Goal: Task Accomplishment & Management: Complete application form

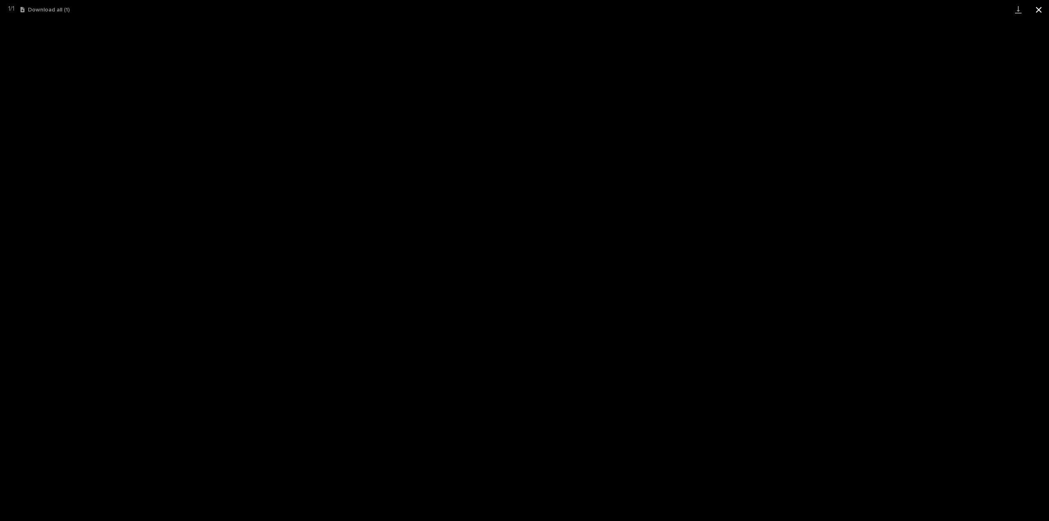
click at [1039, 13] on button "Close gallery" at bounding box center [1039, 9] width 20 height 19
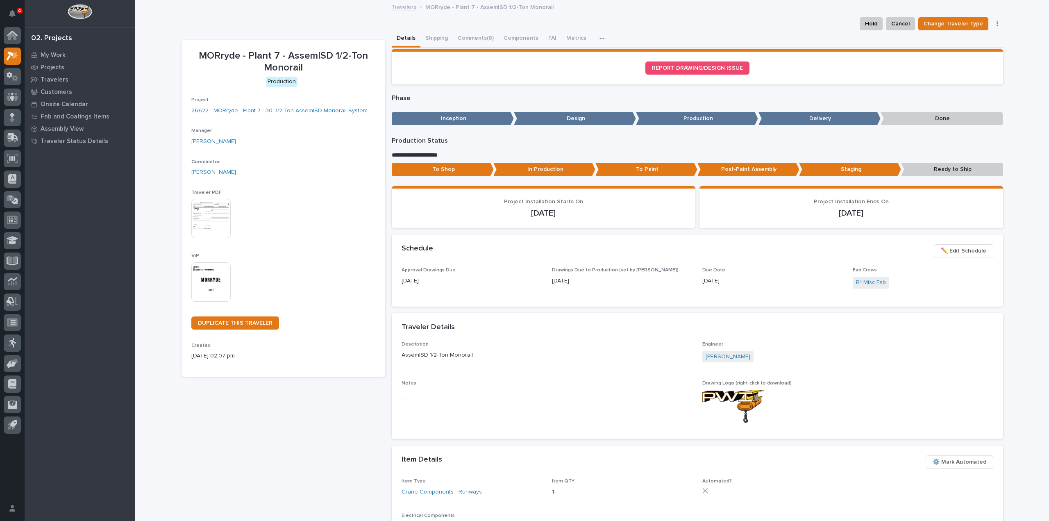
click at [302, 221] on div "This file cannot be opened Download File" at bounding box center [283, 219] width 184 height 41
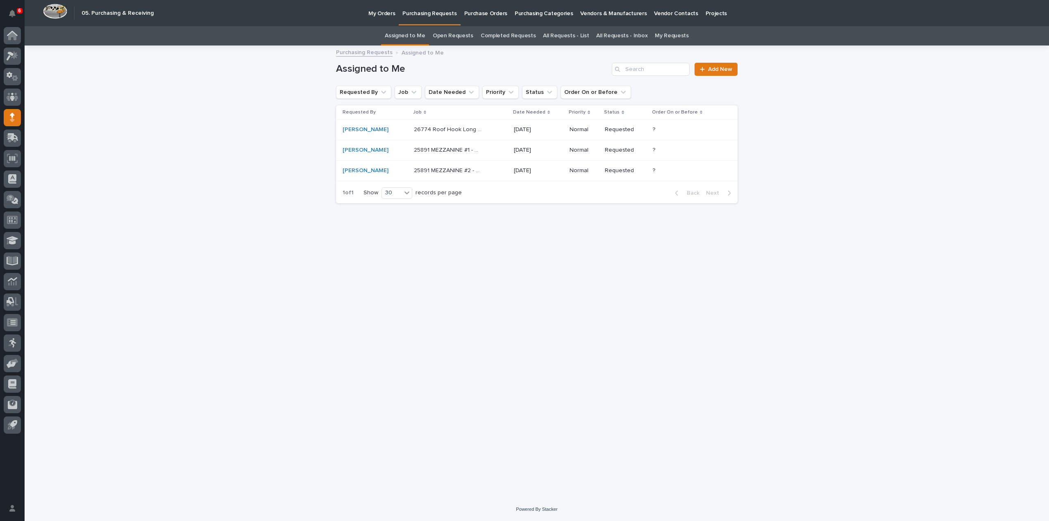
click at [425, 130] on p "26774 Roof Hook Long Double - Parts & HW" at bounding box center [449, 129] width 70 height 9
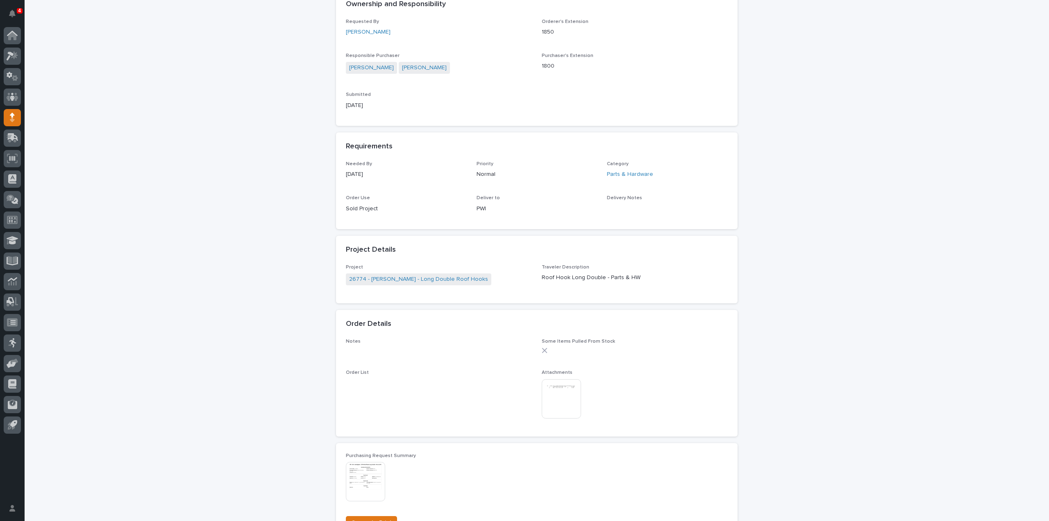
scroll to position [246, 0]
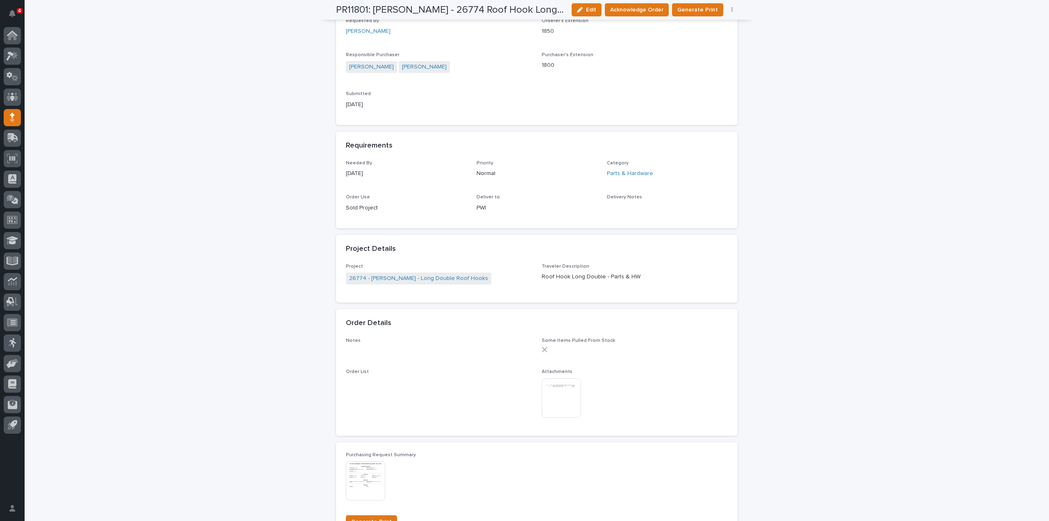
click at [569, 398] on img at bounding box center [561, 397] width 39 height 39
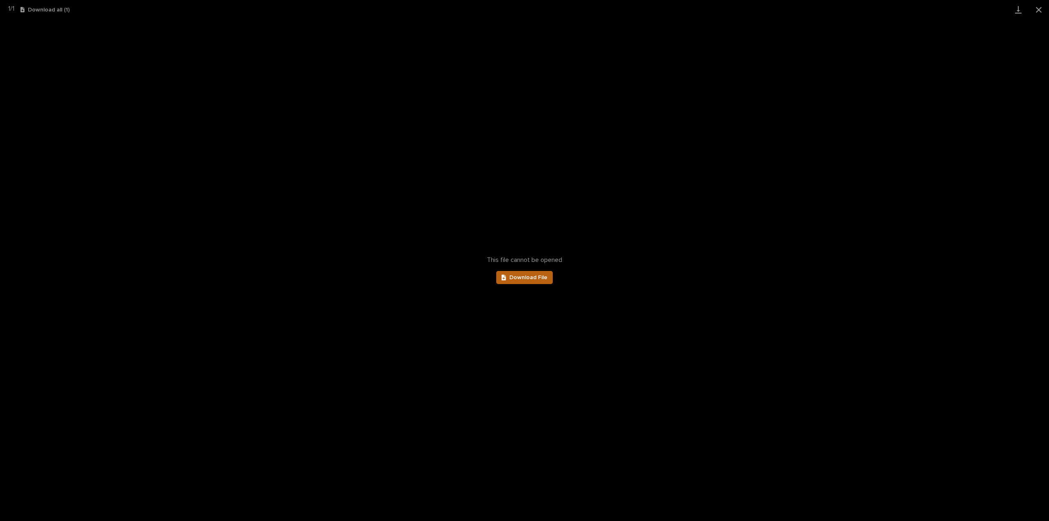
click at [530, 282] on link "Download File" at bounding box center [524, 277] width 57 height 13
click at [1041, 12] on button "Close gallery" at bounding box center [1039, 9] width 20 height 19
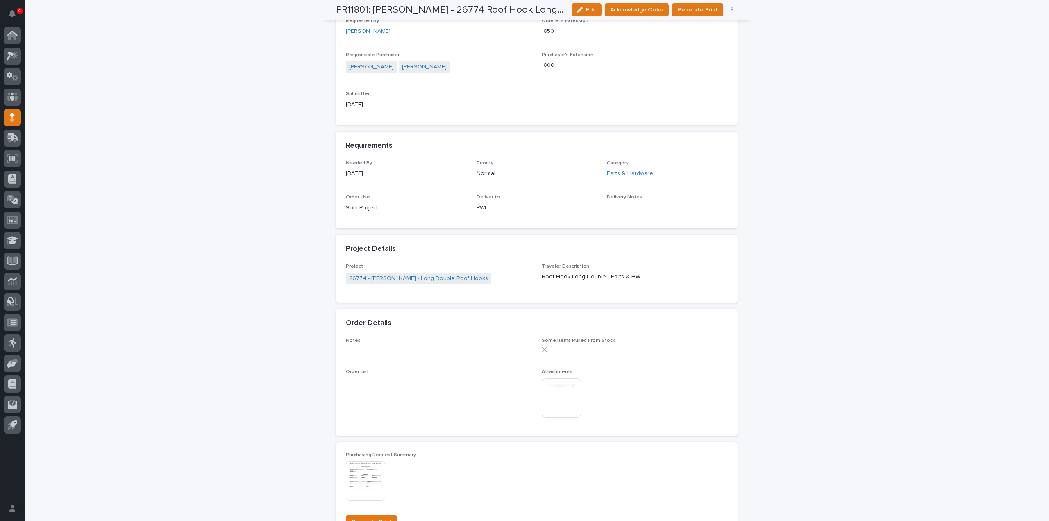
scroll to position [0, 0]
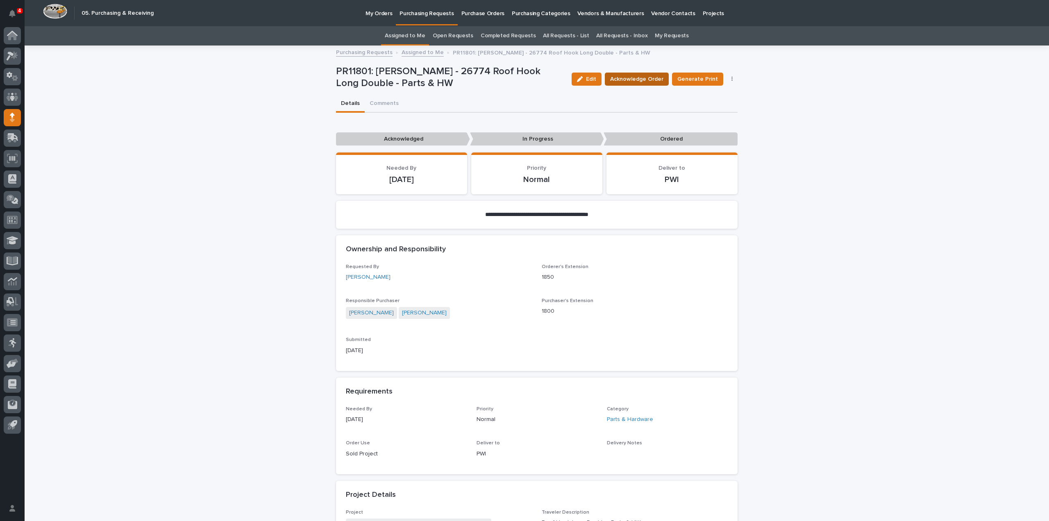
click at [644, 75] on span "Acknowledge Order" at bounding box center [636, 79] width 53 height 8
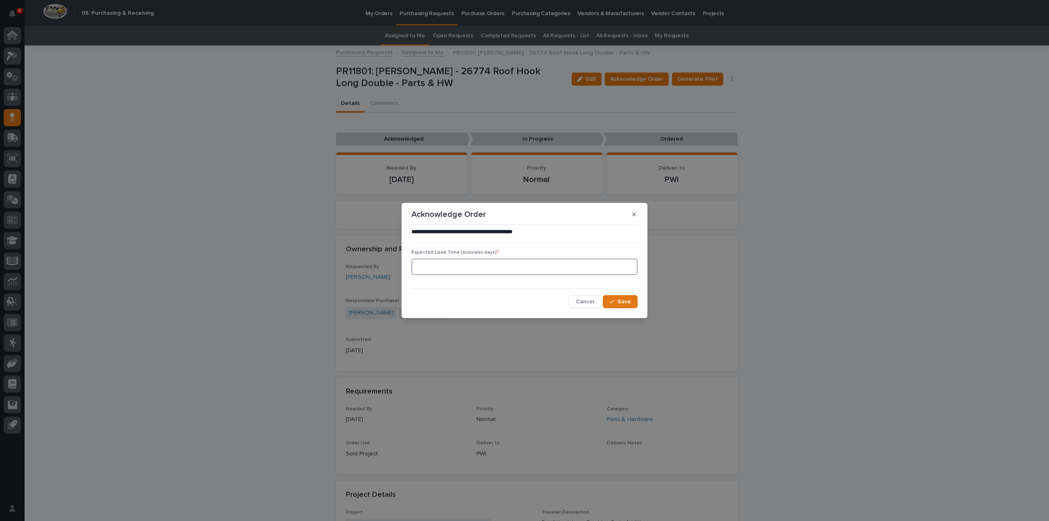
click at [500, 265] on input at bounding box center [525, 267] width 226 height 16
type input "0"
click at [616, 302] on div "button" at bounding box center [614, 302] width 8 height 6
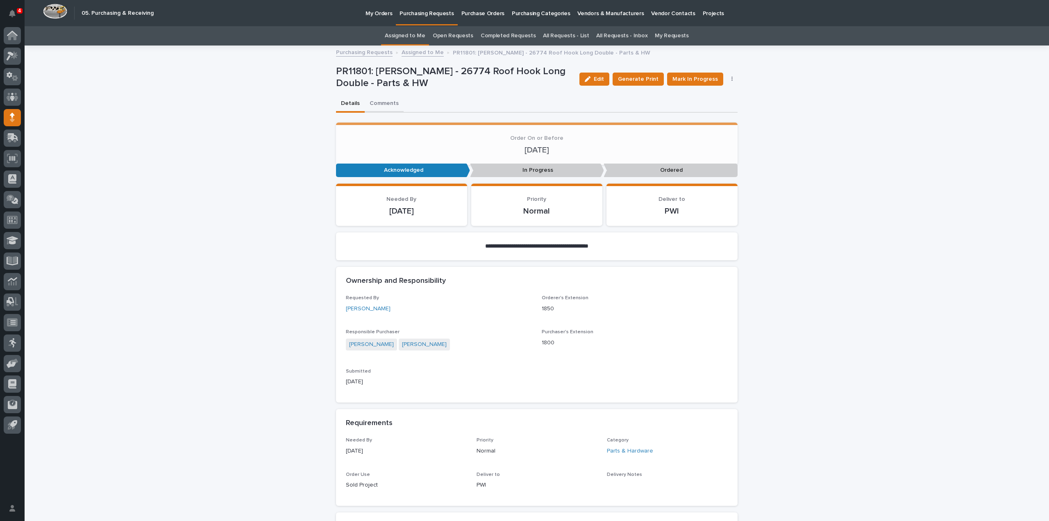
click at [381, 102] on button "Comments" at bounding box center [384, 104] width 39 height 17
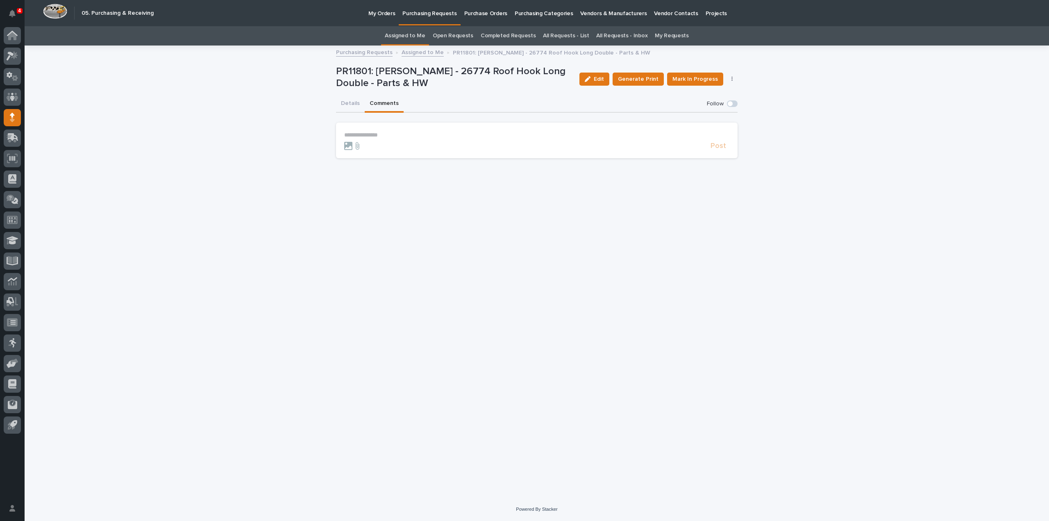
click at [381, 133] on p "**********" at bounding box center [536, 135] width 385 height 7
click at [378, 152] on div "Charlie Hiester Arlyn Miller Charlie Louthain Carlos Velasquez" at bounding box center [369, 156] width 51 height 29
click at [375, 153] on span "Arlyn Miller" at bounding box center [370, 153] width 46 height 6
click at [399, 135] on p "**********" at bounding box center [536, 136] width 385 height 8
click at [715, 152] on span "Post" at bounding box center [719, 149] width 16 height 7
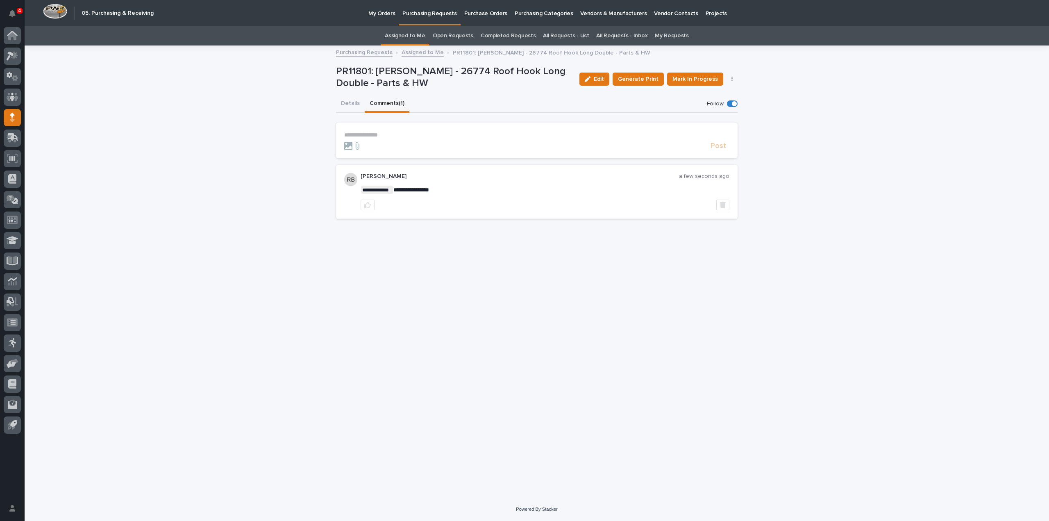
click at [348, 100] on button "Details" at bounding box center [350, 104] width 29 height 17
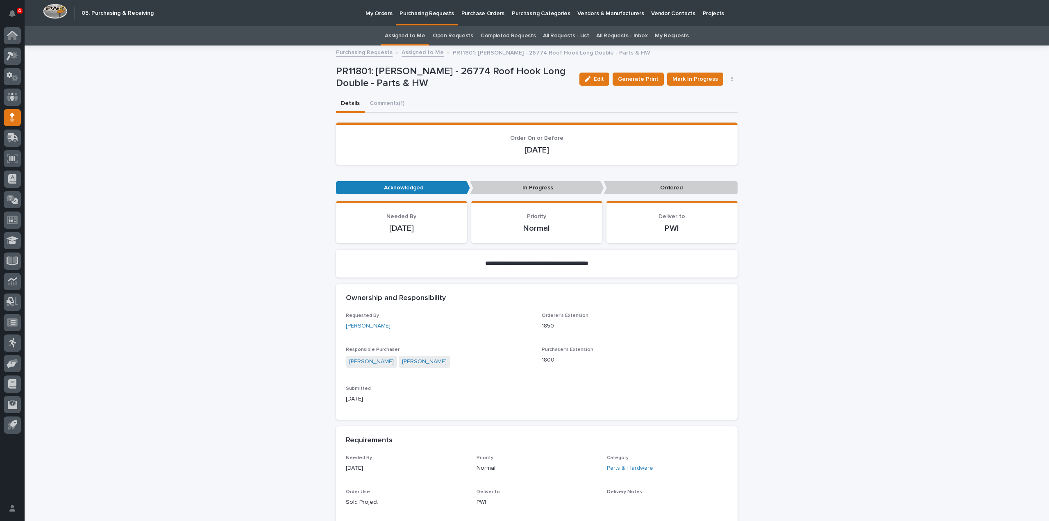
click at [407, 35] on link "Assigned to Me" at bounding box center [405, 35] width 41 height 19
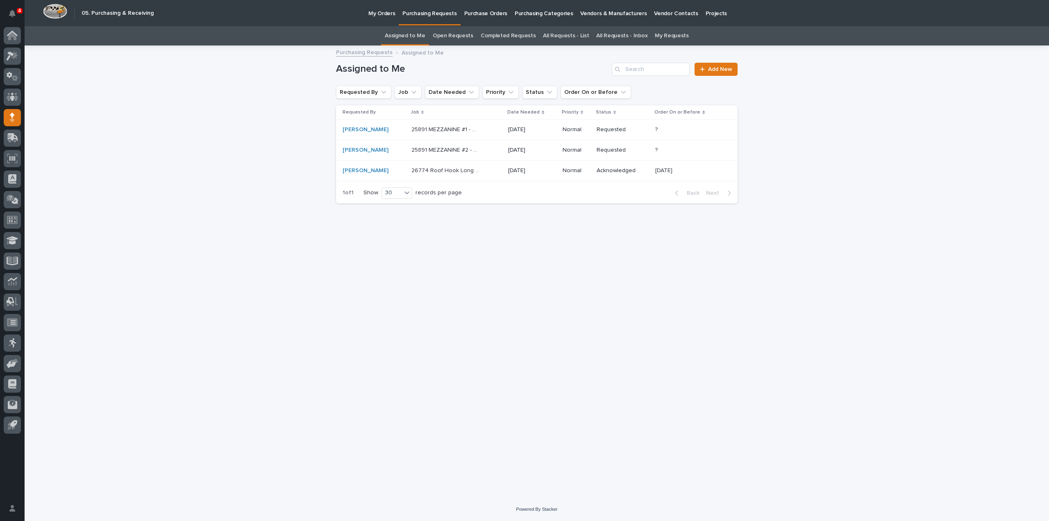
click at [434, 131] on p "25891 MEZZANINE #1 - Miscellaneous hardware and materials" at bounding box center [447, 129] width 70 height 9
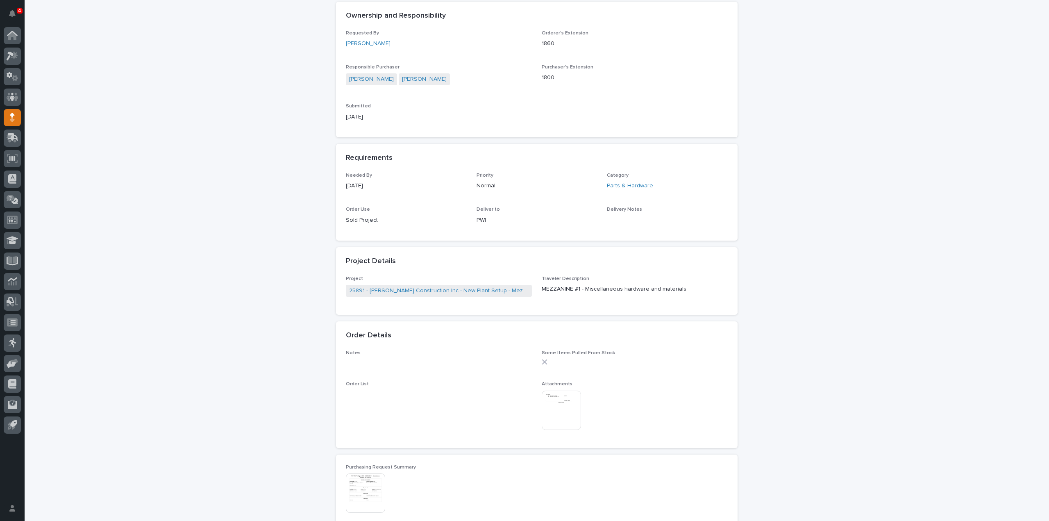
scroll to position [328, 0]
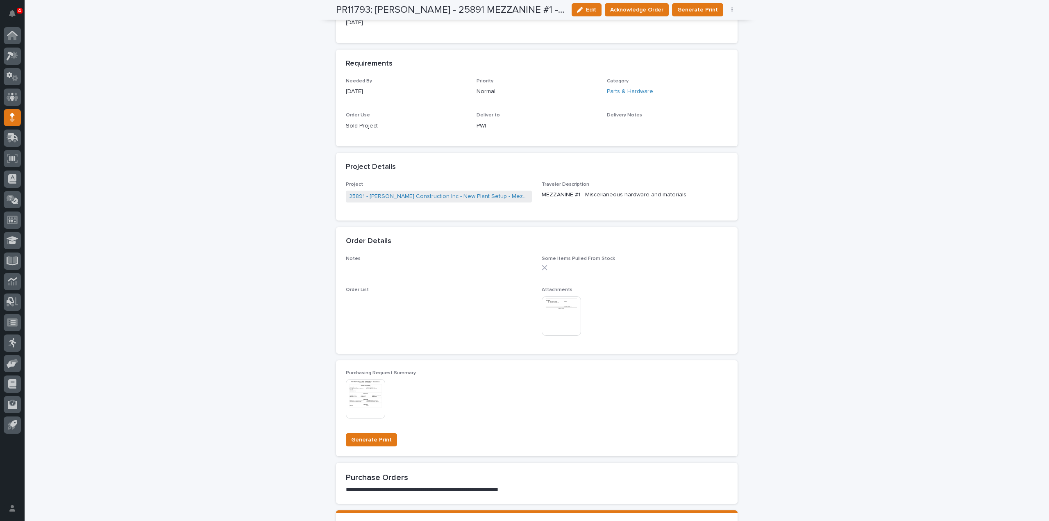
click at [571, 323] on img at bounding box center [561, 315] width 39 height 39
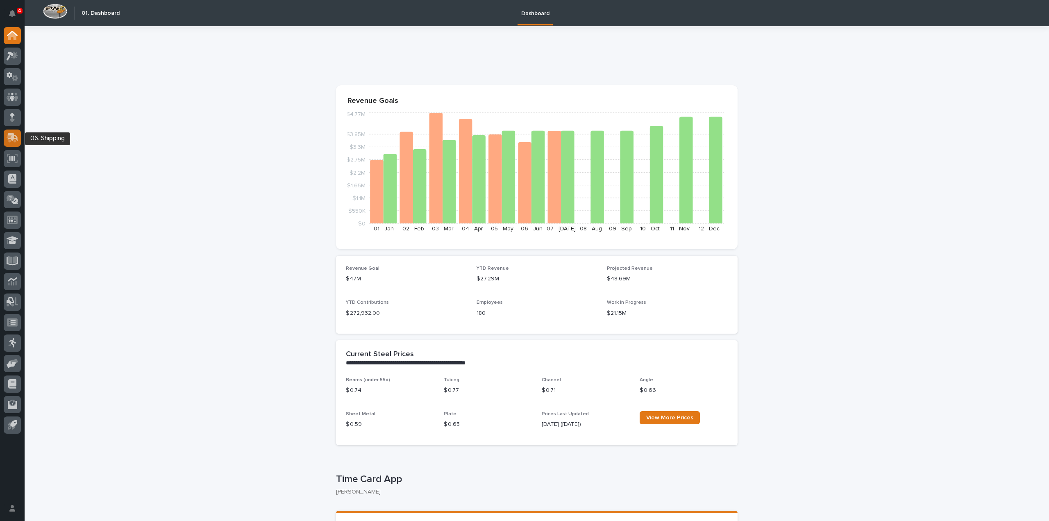
click at [15, 141] on icon at bounding box center [12, 139] width 10 height 8
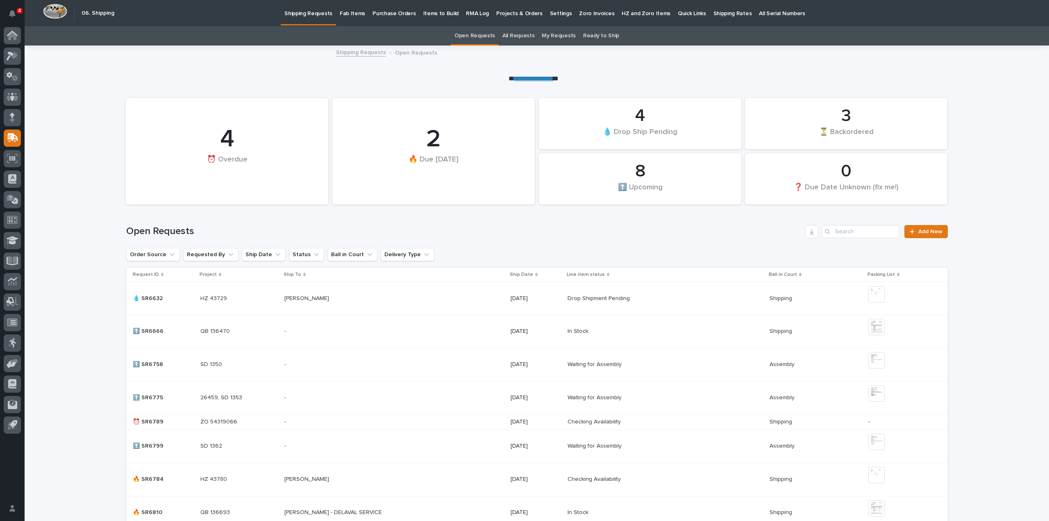
click at [346, 10] on p "Fab Items" at bounding box center [352, 8] width 25 height 17
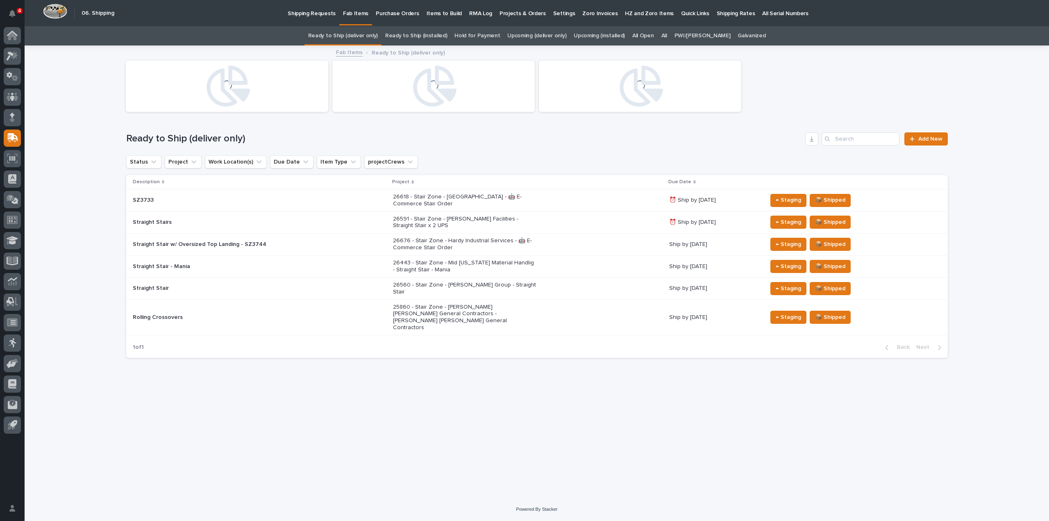
click at [667, 36] on link "All" at bounding box center [665, 35] width 6 height 19
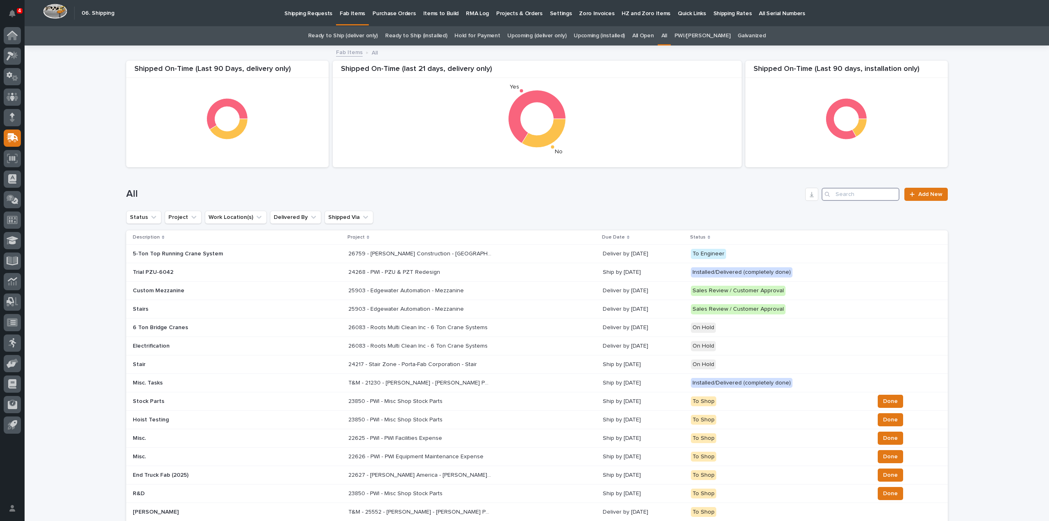
click at [848, 192] on input "Search" at bounding box center [861, 194] width 78 height 13
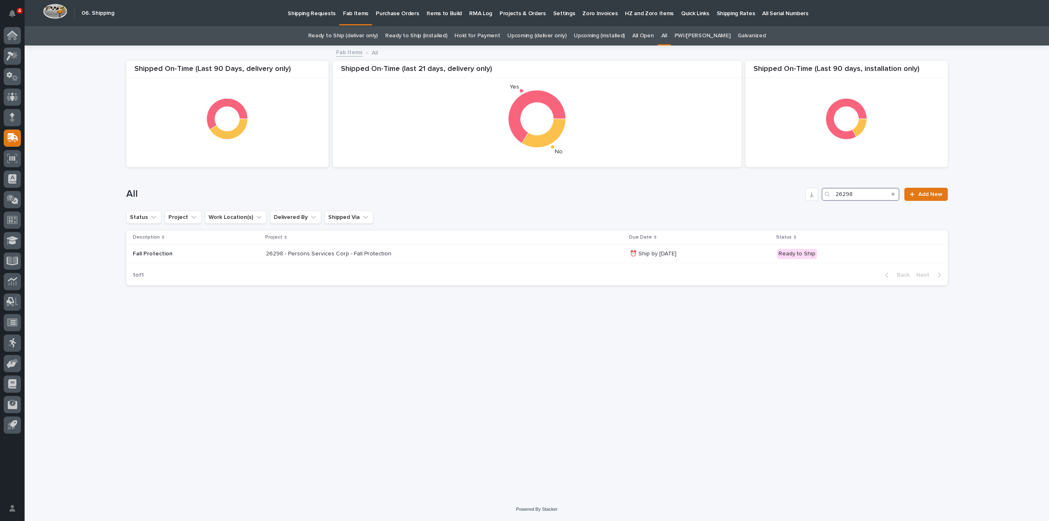
type input "26298"
click at [895, 195] on icon "Search" at bounding box center [893, 194] width 3 height 5
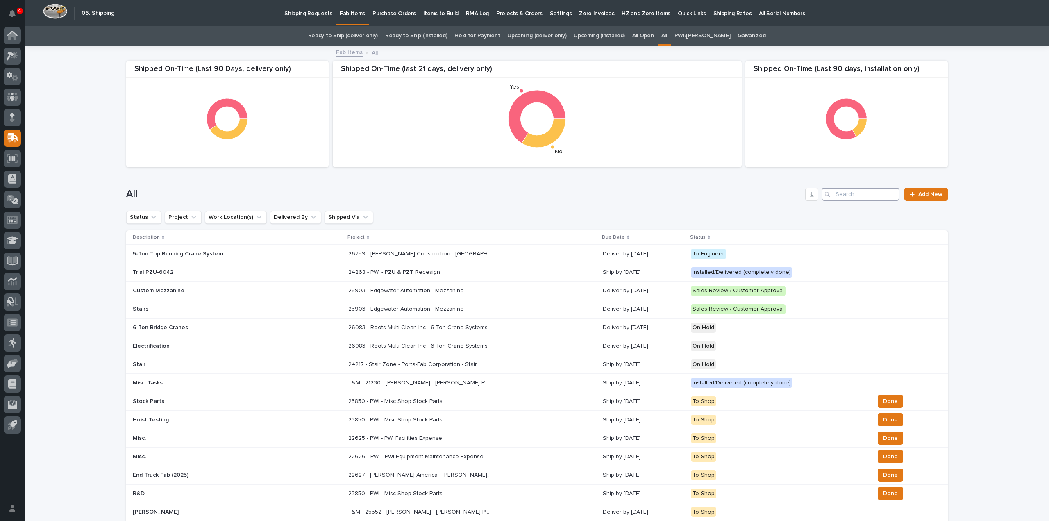
click at [847, 189] on input "Search" at bounding box center [861, 194] width 78 height 13
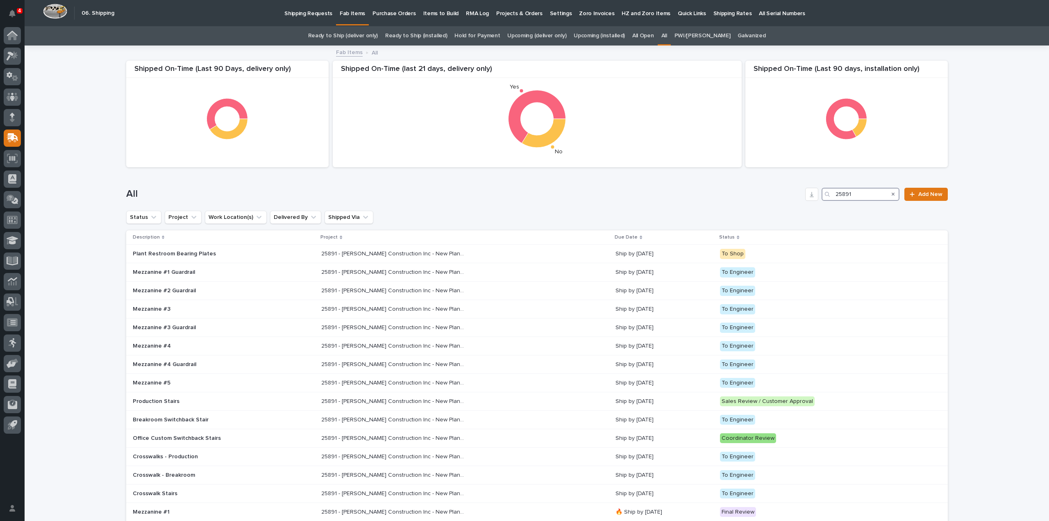
type input "25891"
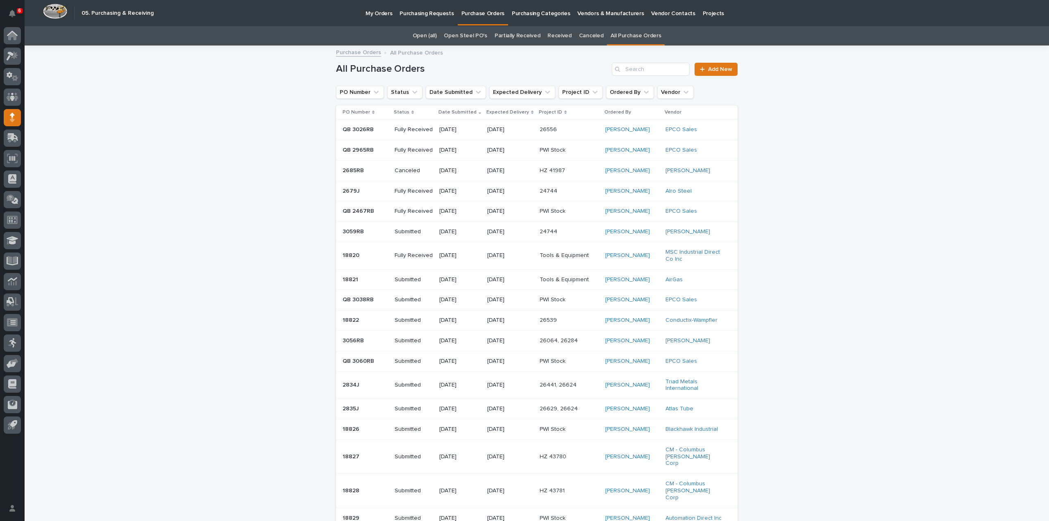
click at [712, 76] on div "All Purchase Orders Add New" at bounding box center [537, 65] width 402 height 39
click at [713, 72] on link "Add New" at bounding box center [716, 69] width 43 height 13
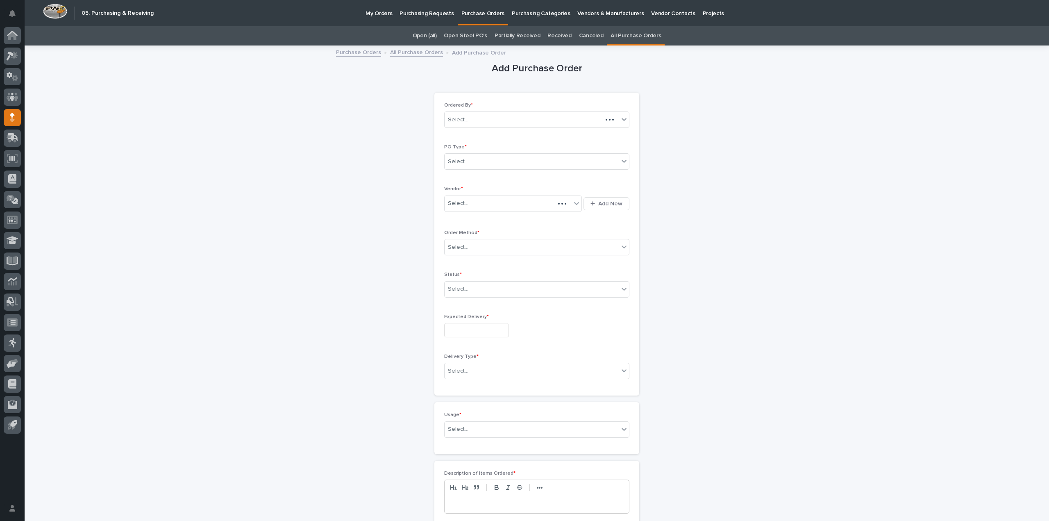
scroll to position [26, 0]
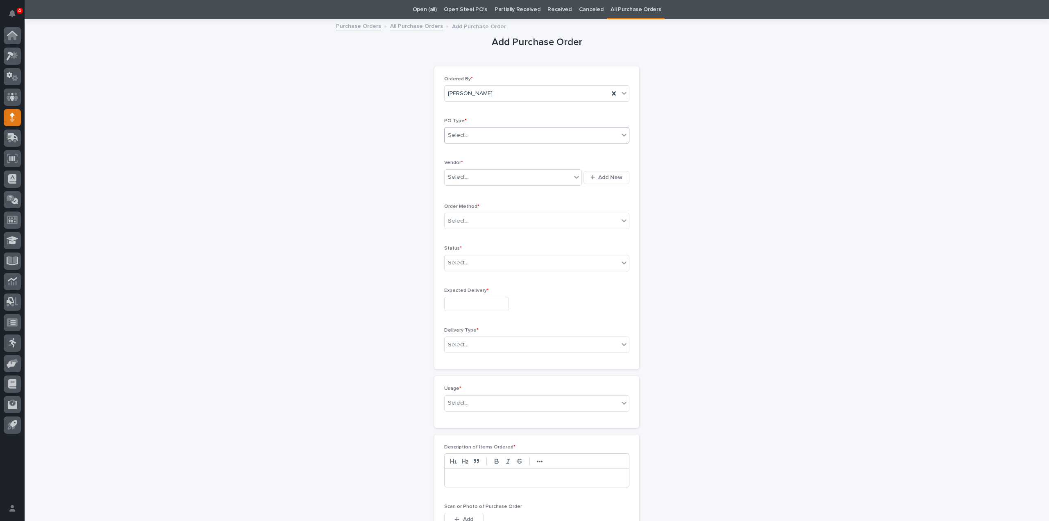
click at [502, 140] on div "Select..." at bounding box center [532, 136] width 174 height 14
click at [492, 150] on div "Quickbooks" at bounding box center [533, 150] width 184 height 14
click at [478, 177] on div "Select..." at bounding box center [508, 178] width 127 height 14
type input "****"
click at [462, 223] on div "Select..." at bounding box center [458, 221] width 20 height 9
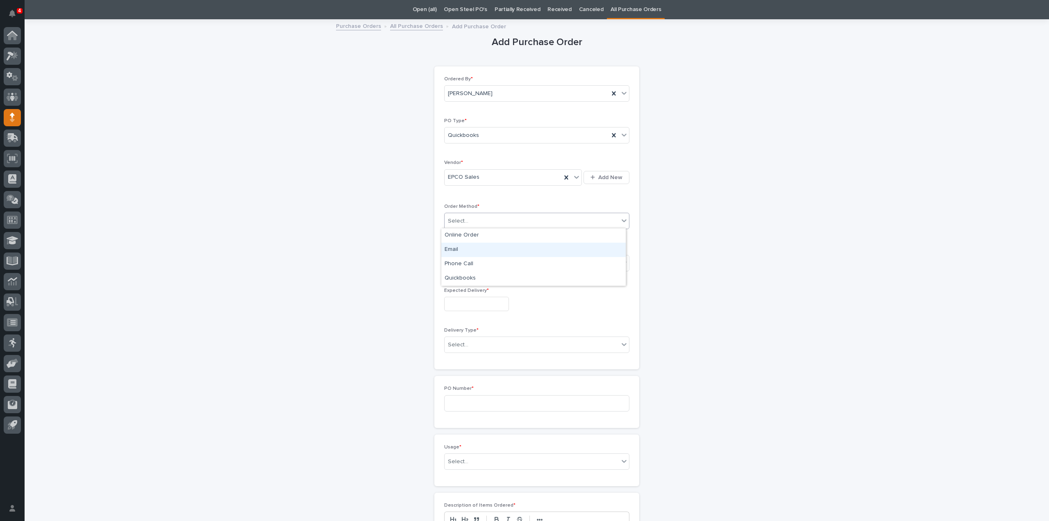
click at [454, 251] on div "Email" at bounding box center [533, 250] width 184 height 14
click at [456, 264] on div "Select..." at bounding box center [458, 263] width 20 height 9
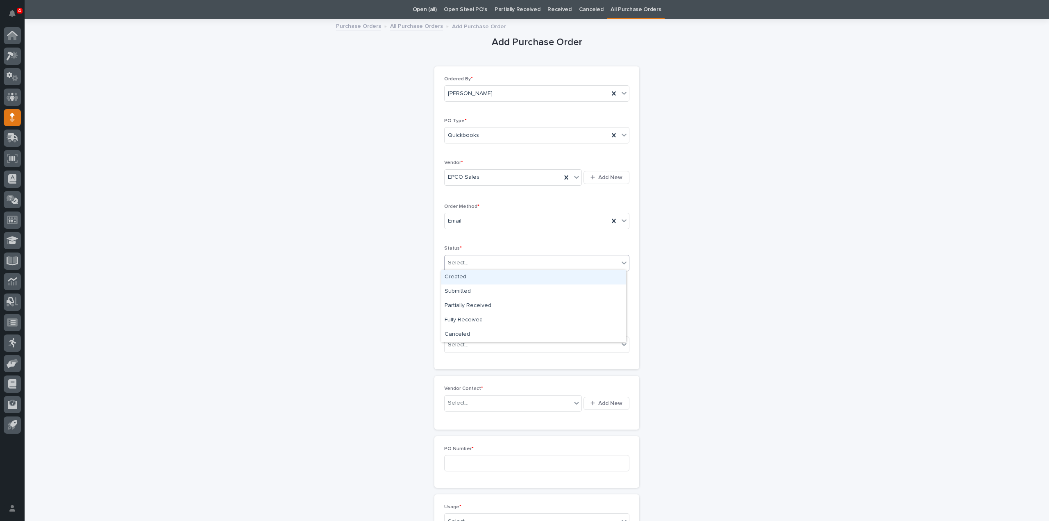
click at [462, 264] on div "Select..." at bounding box center [458, 263] width 20 height 9
click at [457, 291] on div "Submitted" at bounding box center [533, 291] width 184 height 14
click at [457, 301] on input "text" at bounding box center [476, 304] width 65 height 14
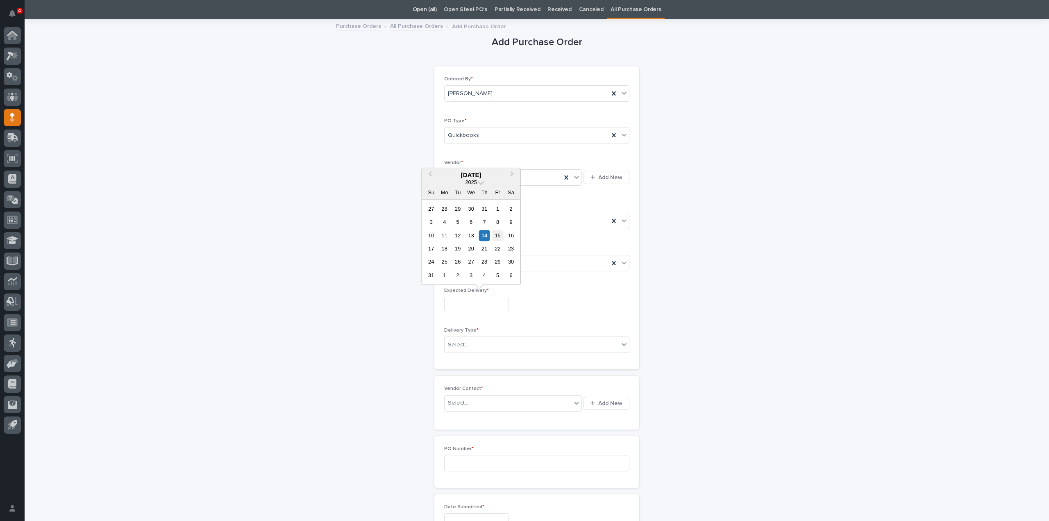
click at [498, 237] on div "15" at bounding box center [497, 235] width 11 height 11
type input "**********"
click at [470, 341] on div "Select..." at bounding box center [532, 345] width 174 height 14
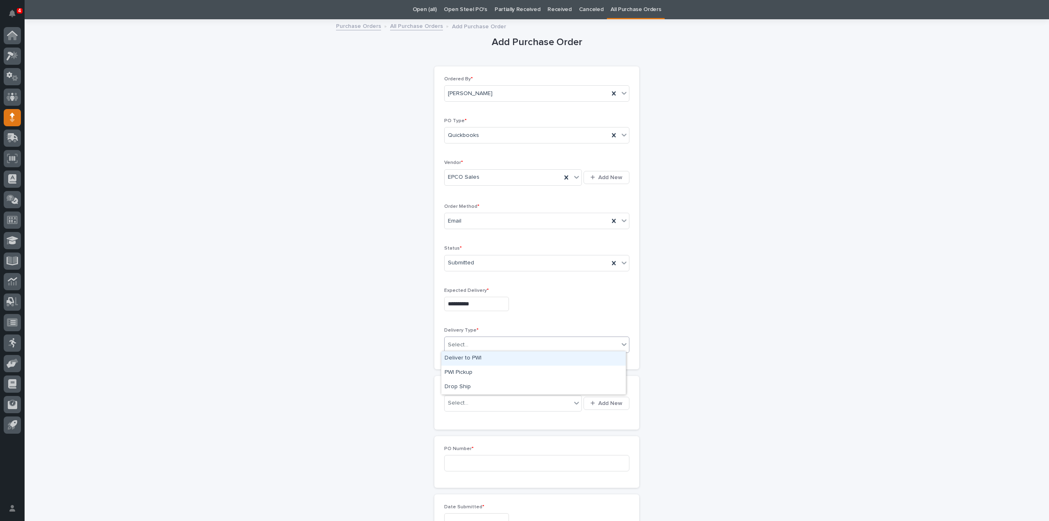
click at [463, 359] on div "Deliver to PWI" at bounding box center [533, 358] width 184 height 14
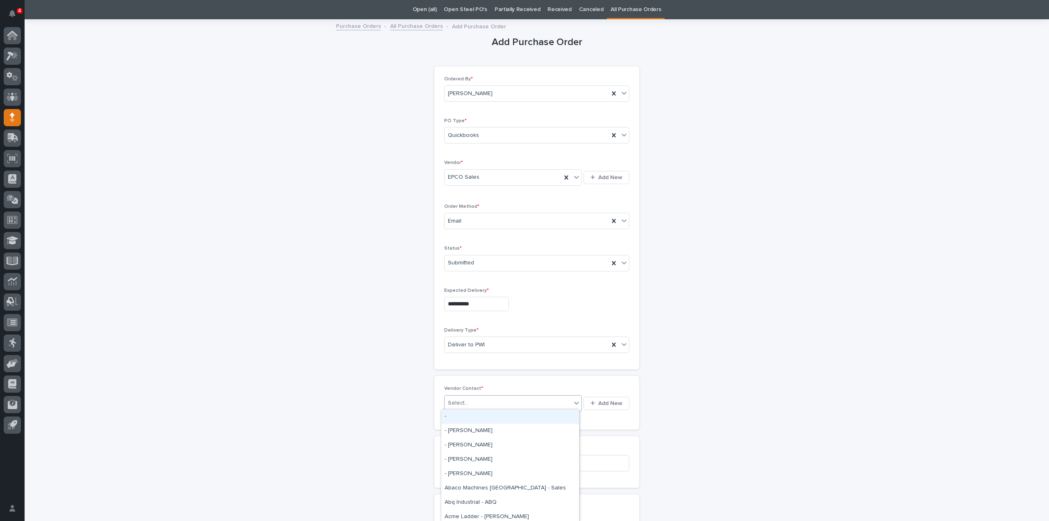
click at [454, 402] on div "Select..." at bounding box center [458, 403] width 20 height 9
type input "*****"
click at [463, 414] on div "EPCO Sales - [PERSON_NAME]" at bounding box center [510, 416] width 138 height 14
click at [461, 462] on input at bounding box center [536, 463] width 185 height 16
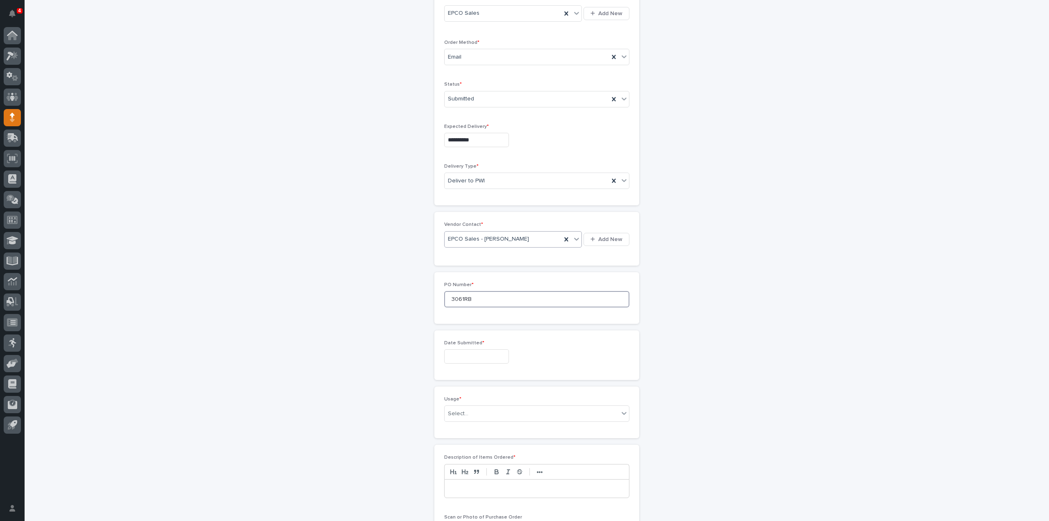
type input "3061RB"
click at [458, 356] on input "text" at bounding box center [476, 356] width 65 height 14
click at [488, 287] on div "14" at bounding box center [484, 287] width 11 height 11
type input "**********"
click at [469, 413] on div "Select..." at bounding box center [532, 414] width 174 height 14
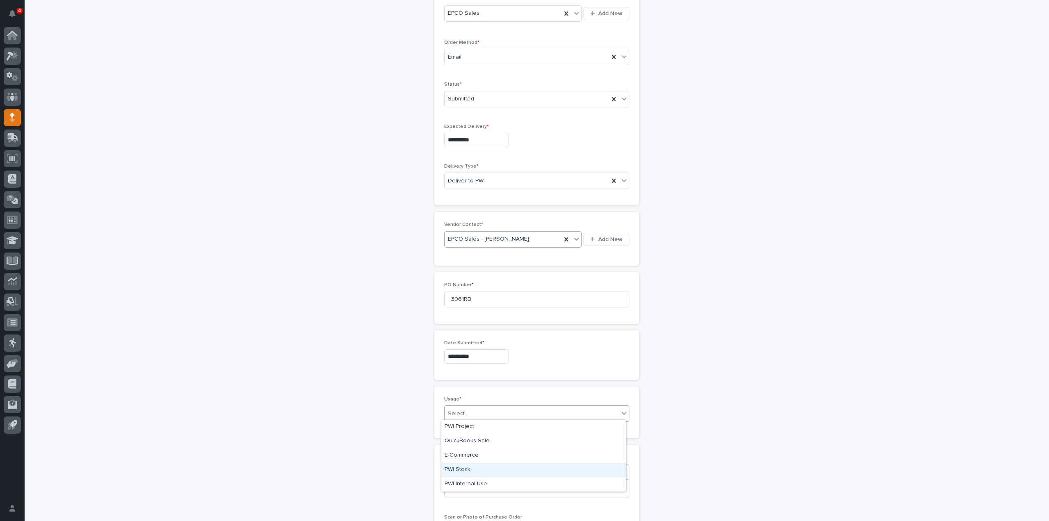
click at [461, 469] on div "PWI Stock" at bounding box center [533, 470] width 184 height 14
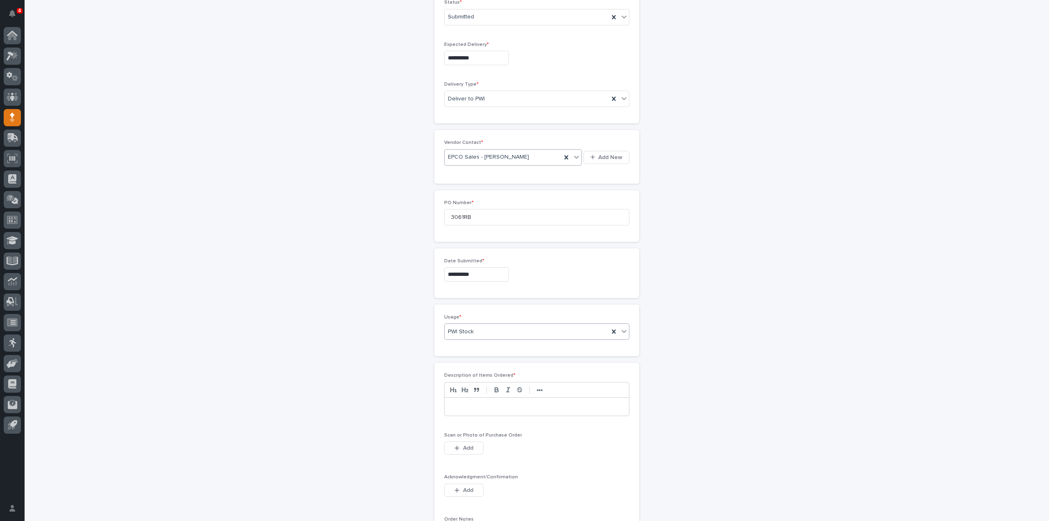
click at [458, 403] on p at bounding box center [537, 407] width 172 height 8
click at [463, 445] on span "Add" at bounding box center [468, 448] width 10 height 6
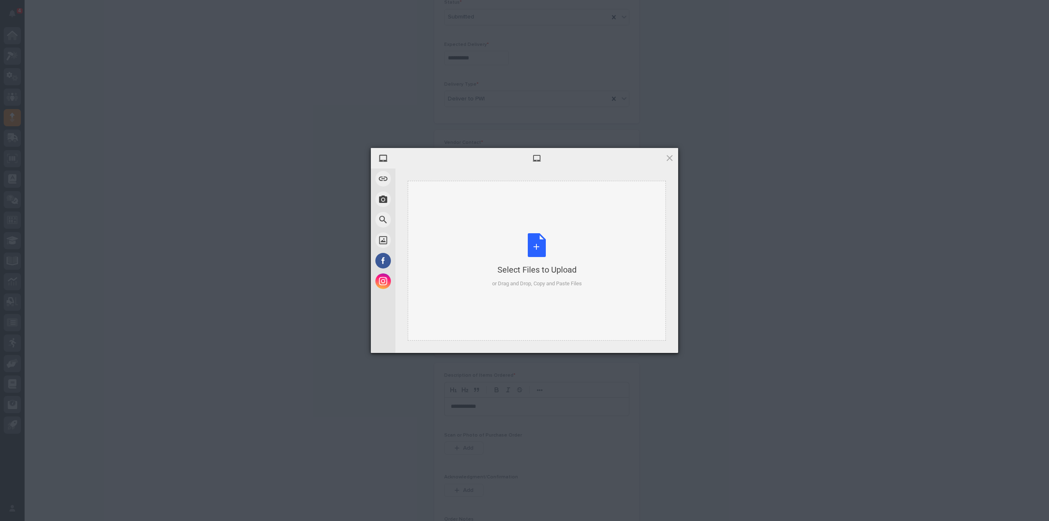
click at [546, 247] on div "Select Files to Upload or Drag and Drop, Copy and Paste Files" at bounding box center [537, 260] width 90 height 55
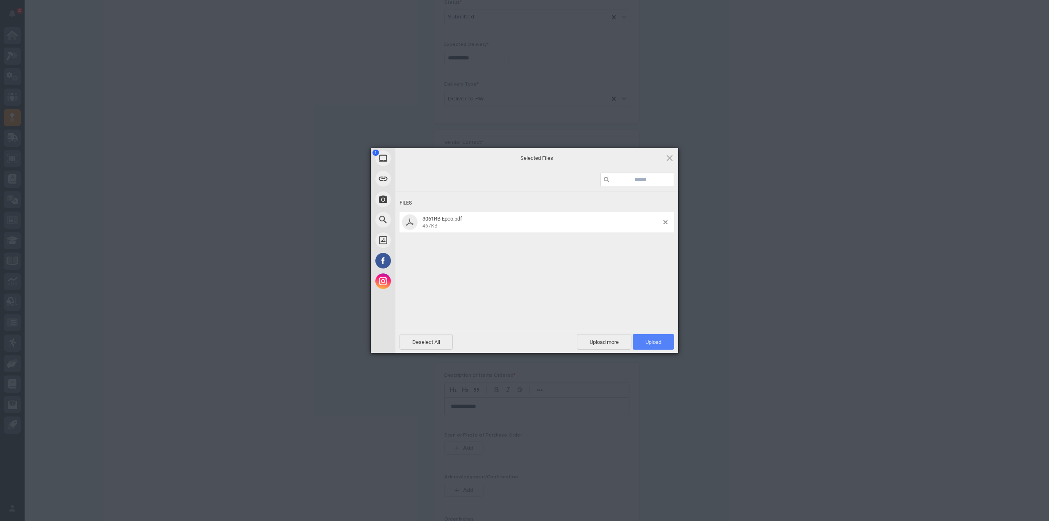
click at [662, 340] on span "Upload 1" at bounding box center [653, 342] width 41 height 16
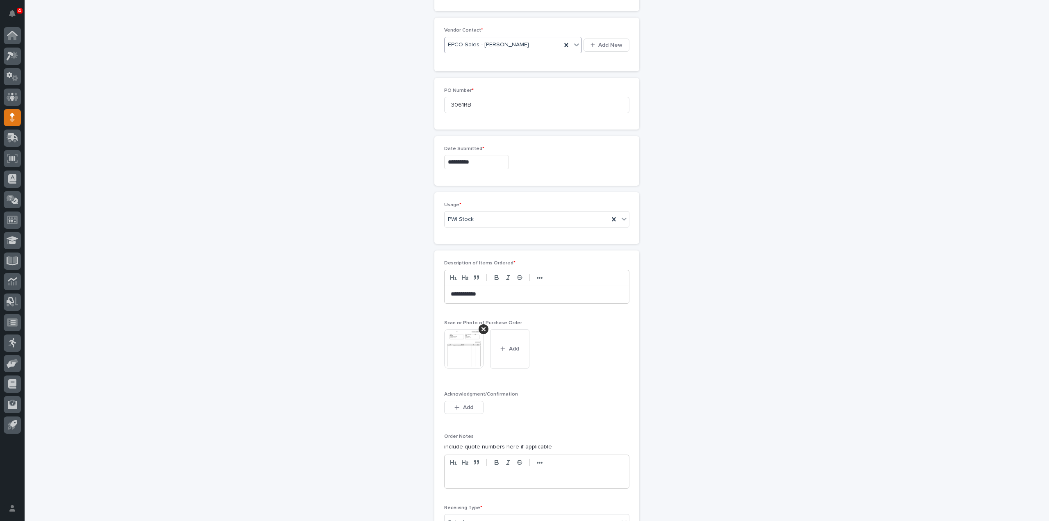
scroll to position [533, 0]
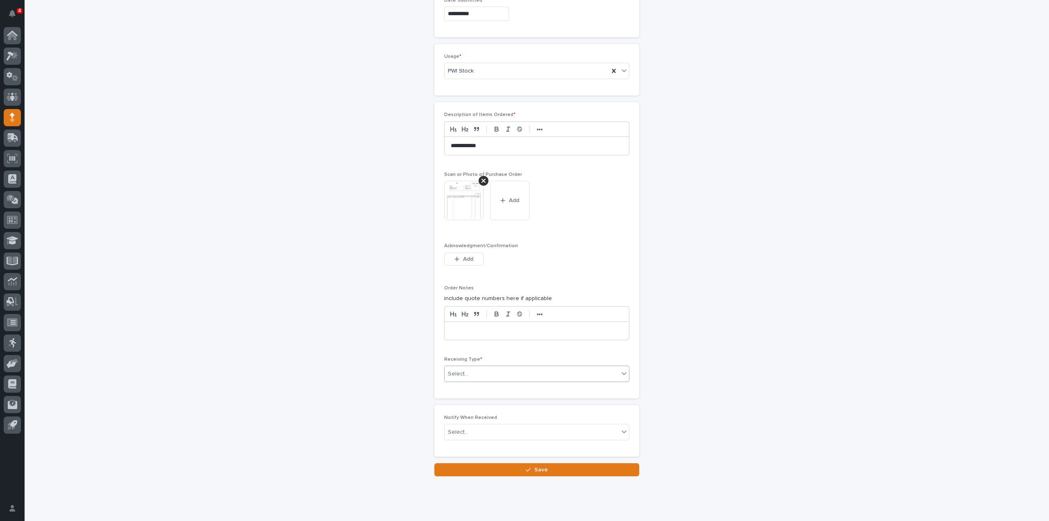
click at [453, 373] on div "Select..." at bounding box center [458, 374] width 20 height 9
click at [456, 431] on div "Deliver to" at bounding box center [533, 428] width 184 height 14
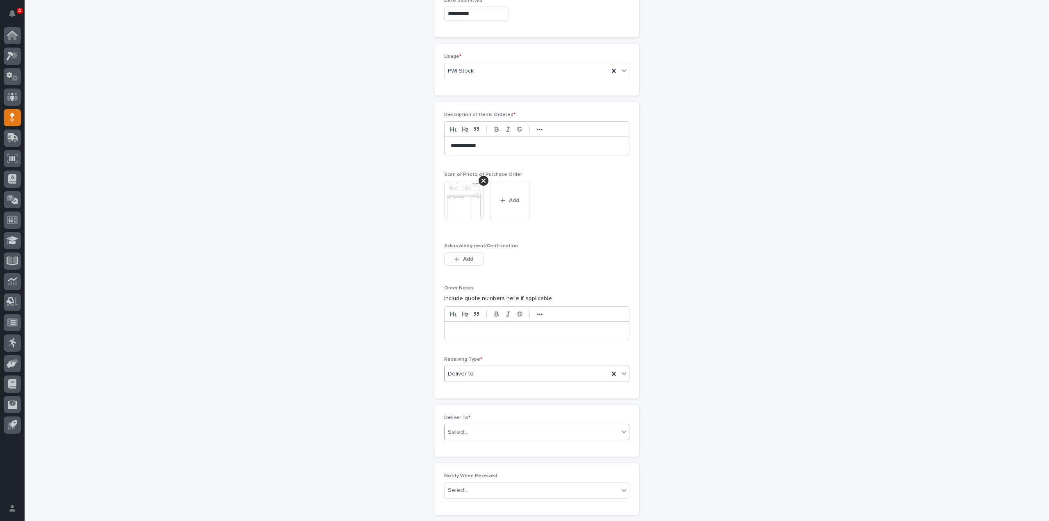
click at [452, 428] on div "Select..." at bounding box center [458, 432] width 20 height 9
type input "****"
click at [465, 443] on div "[PERSON_NAME]" at bounding box center [533, 444] width 184 height 14
click at [469, 489] on input "text" at bounding box center [469, 490] width 1 height 7
type input "****"
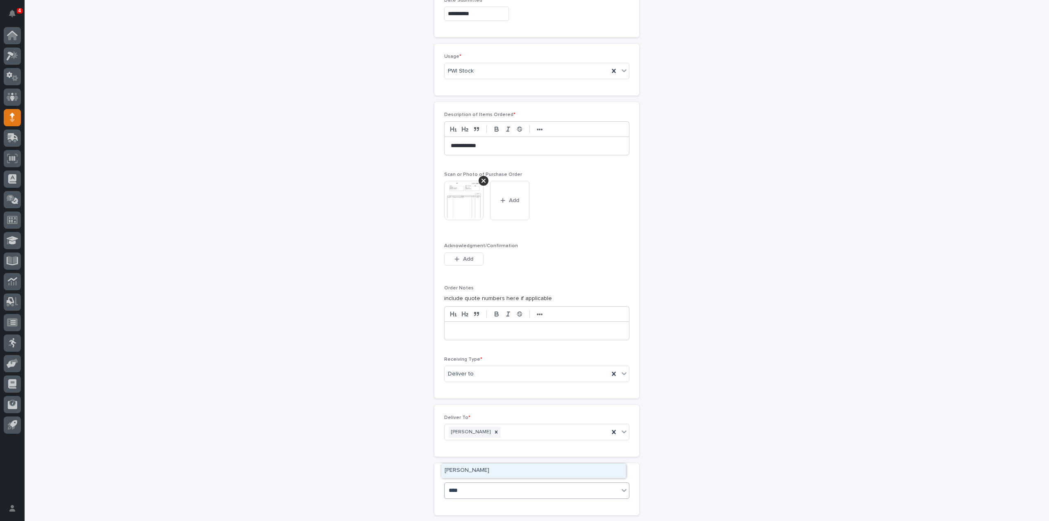
click at [469, 466] on div "[PERSON_NAME]" at bounding box center [533, 471] width 184 height 14
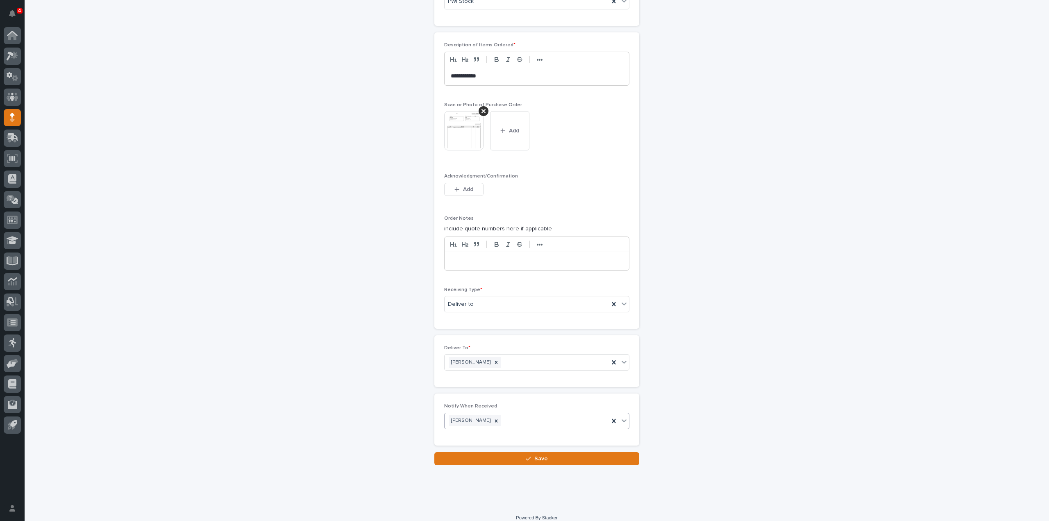
scroll to position [606, 0]
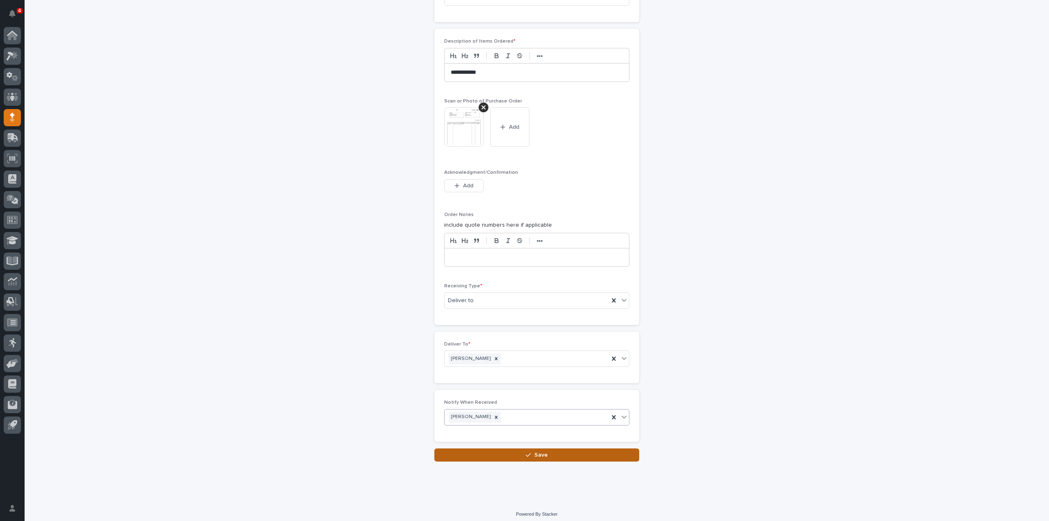
click at [478, 455] on button "Save" at bounding box center [536, 454] width 205 height 13
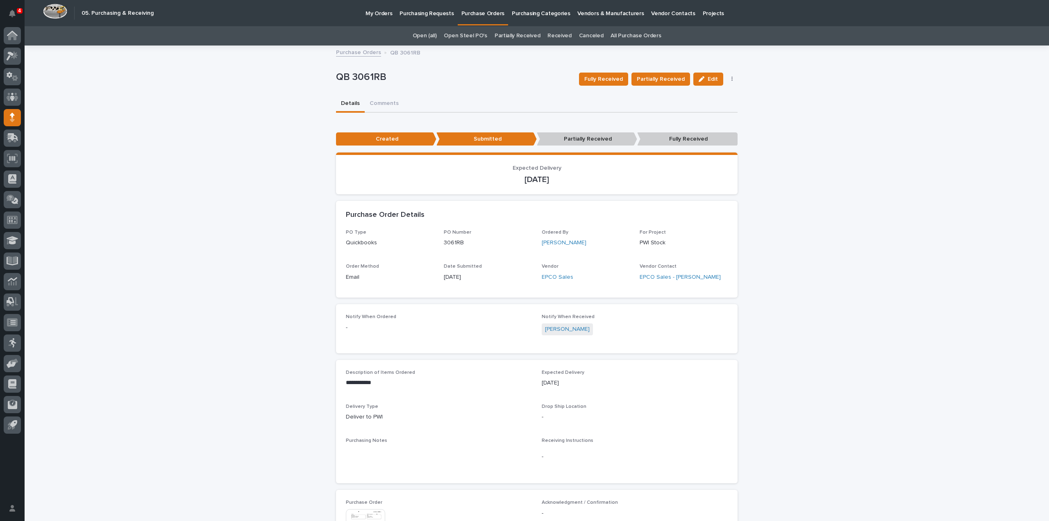
click at [612, 36] on link "All Purchase Orders" at bounding box center [636, 35] width 50 height 19
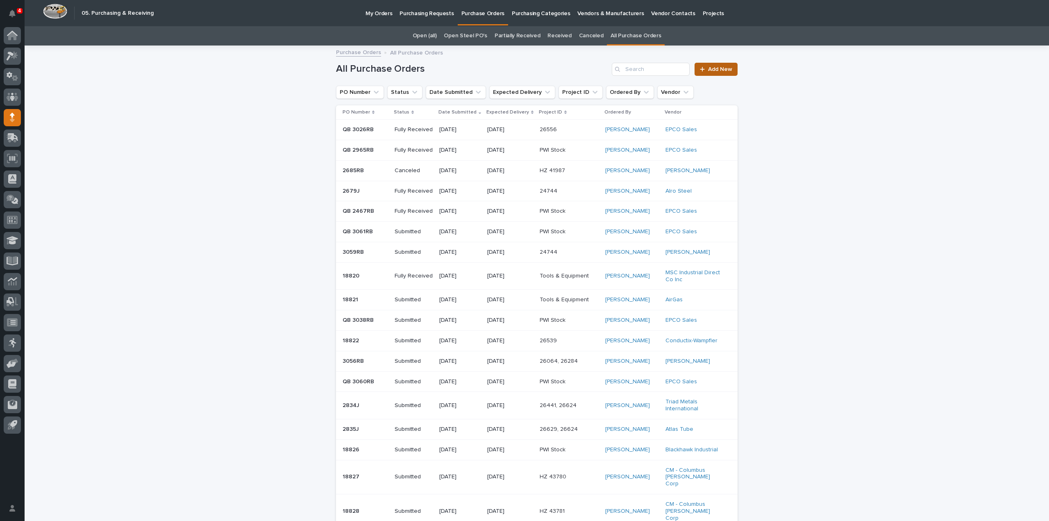
click at [713, 69] on span "Add New" at bounding box center [720, 69] width 24 height 6
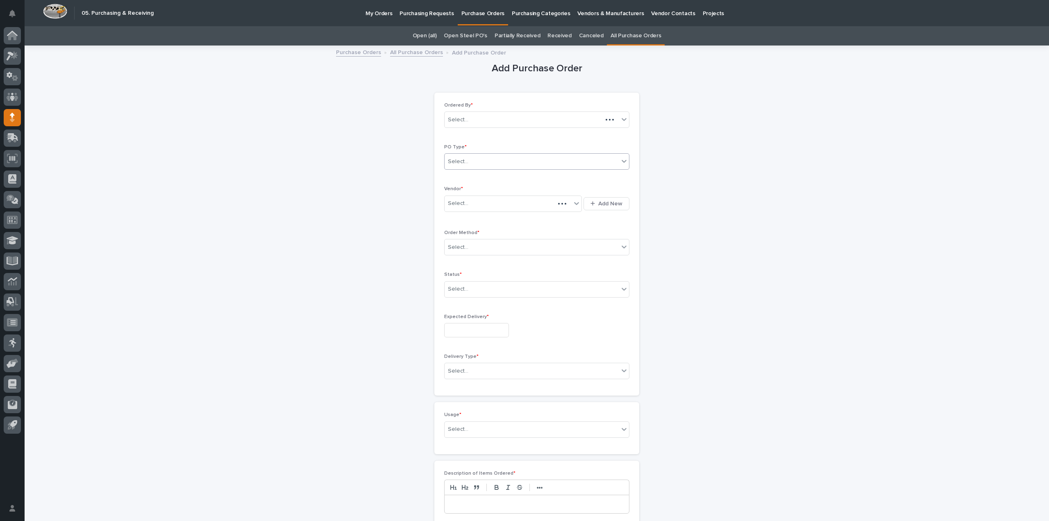
scroll to position [26, 0]
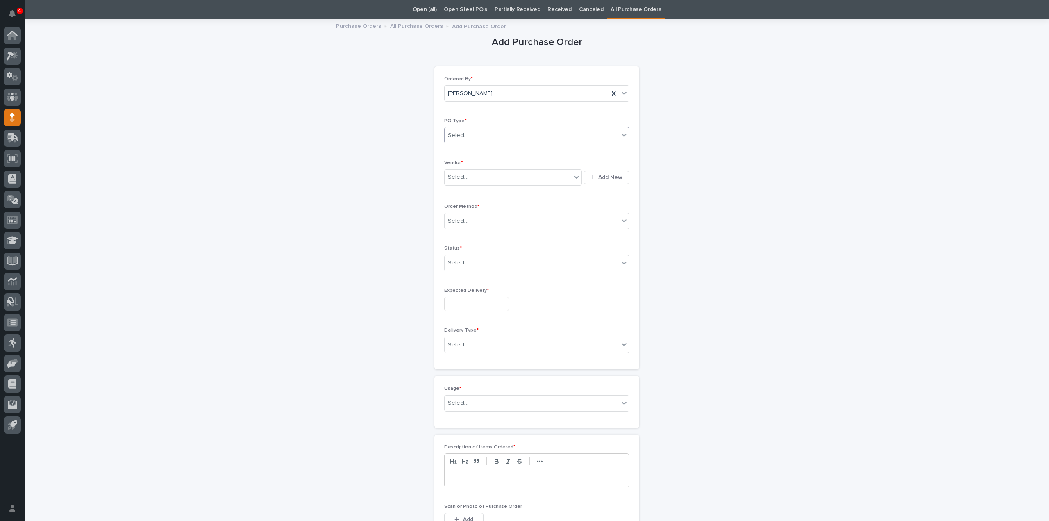
click at [493, 133] on div "Select..." at bounding box center [532, 136] width 174 height 14
click at [462, 163] on div "Paper" at bounding box center [533, 165] width 184 height 14
click at [461, 177] on div "Select..." at bounding box center [458, 177] width 20 height 9
type input "***"
click at [473, 208] on div "Marlboro Hinge" at bounding box center [510, 206] width 138 height 14
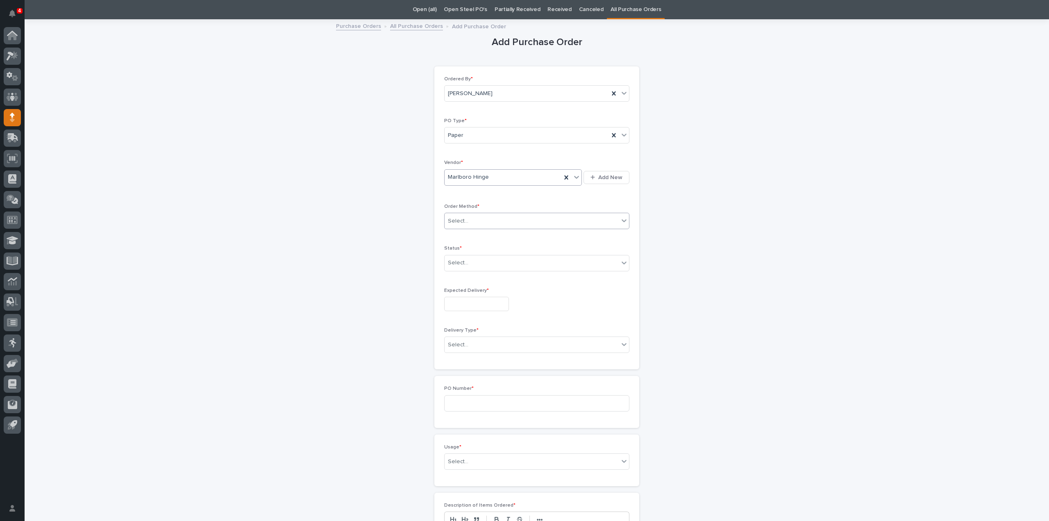
click at [472, 218] on div "Select..." at bounding box center [532, 221] width 174 height 14
click at [455, 234] on div "Online Order" at bounding box center [533, 235] width 184 height 14
click at [452, 266] on div "Select..." at bounding box center [458, 263] width 20 height 9
click at [452, 291] on div "Submitted" at bounding box center [533, 291] width 184 height 14
click at [460, 305] on input "text" at bounding box center [476, 304] width 65 height 14
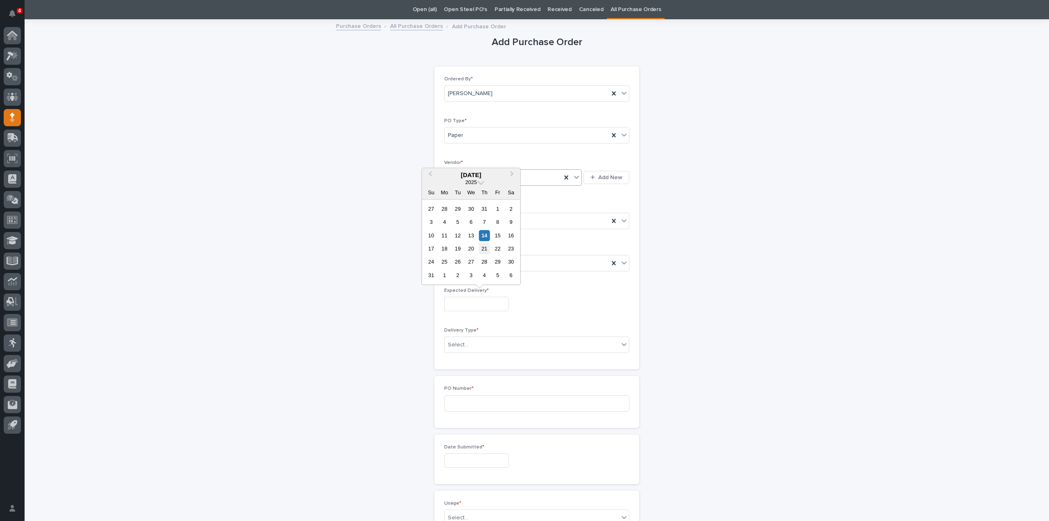
click at [486, 251] on div "21" at bounding box center [484, 248] width 11 height 11
type input "**********"
click at [455, 345] on div "Select..." at bounding box center [458, 345] width 20 height 9
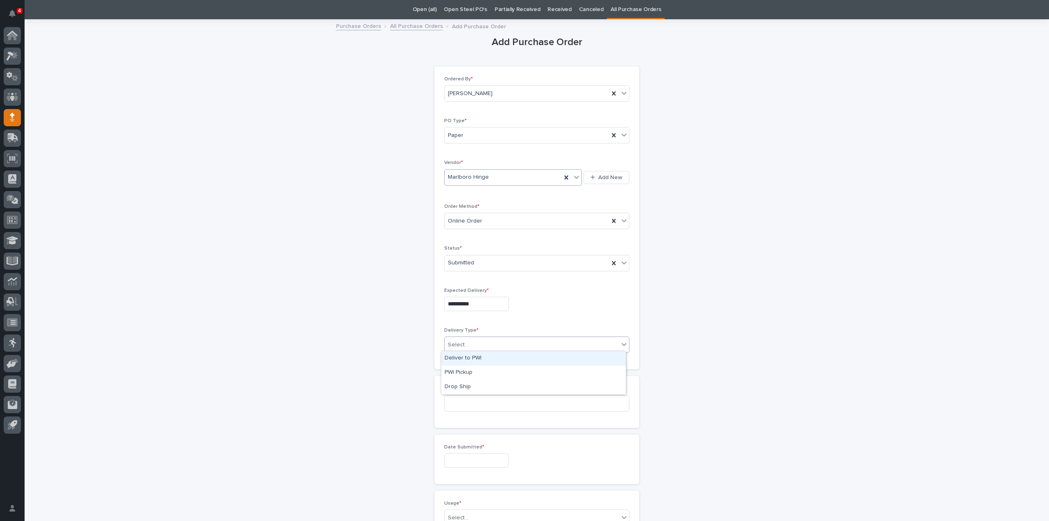
click at [459, 358] on div "Deliver to PWI" at bounding box center [533, 358] width 184 height 14
click at [454, 398] on input at bounding box center [536, 403] width 185 height 16
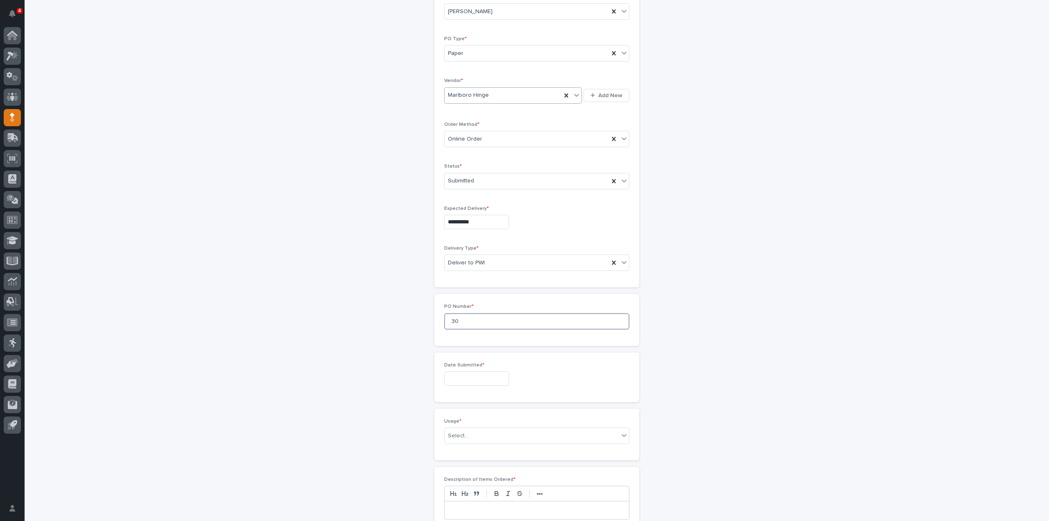
type input "3"
type input "3062RB"
click at [475, 375] on input "text" at bounding box center [476, 378] width 65 height 14
click at [487, 312] on div "14" at bounding box center [484, 309] width 11 height 11
type input "**********"
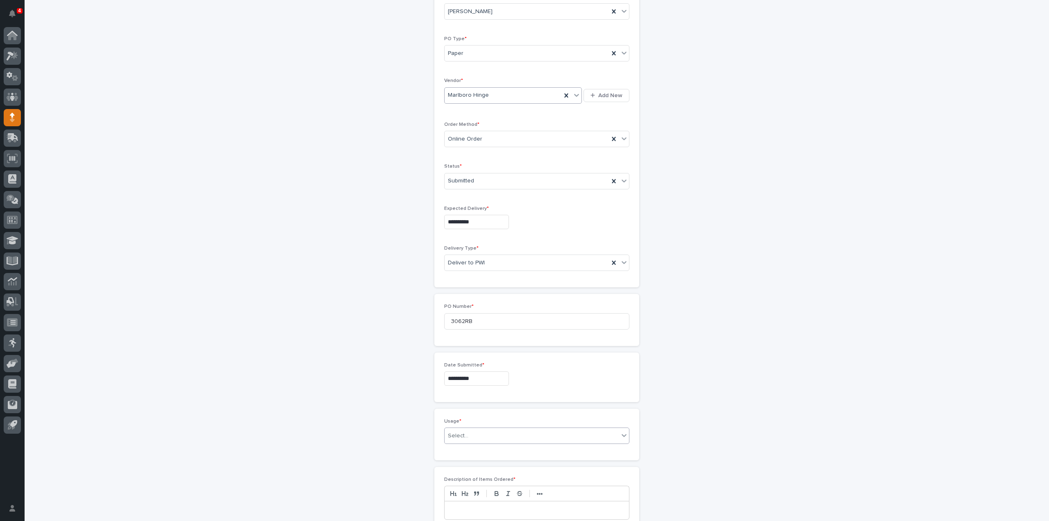
click at [459, 437] on div "Select..." at bounding box center [458, 436] width 20 height 9
click at [459, 449] on div "PWI Project" at bounding box center [533, 449] width 184 height 14
click at [471, 447] on div "Select..." at bounding box center [532, 448] width 174 height 14
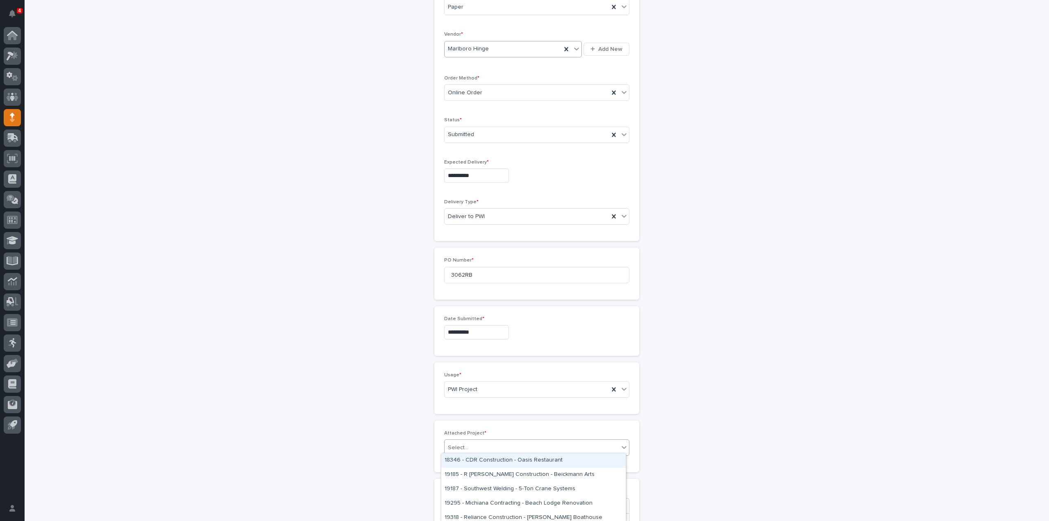
click at [902, 427] on div "**********" at bounding box center [537, 378] width 1025 height 973
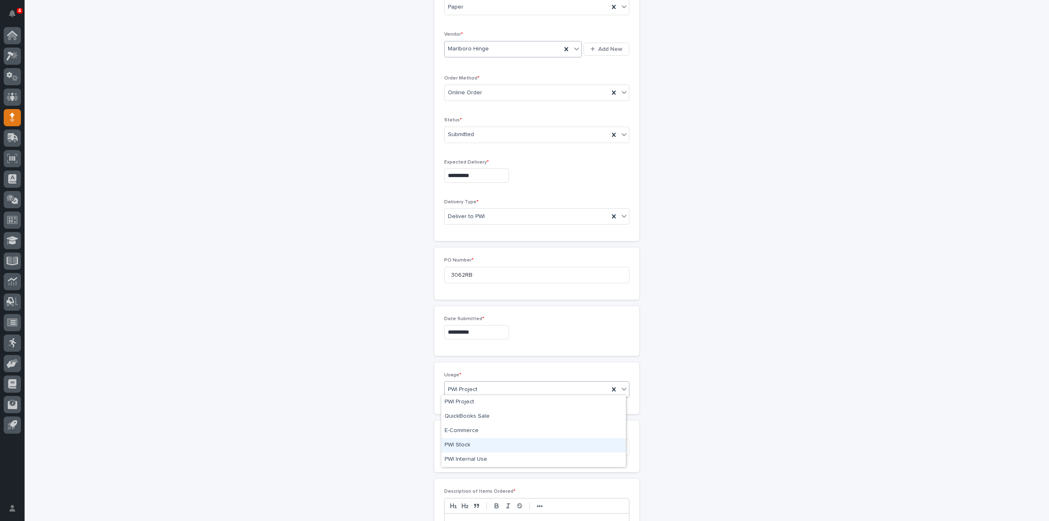
click at [479, 442] on div "PWI Stock" at bounding box center [533, 445] width 184 height 14
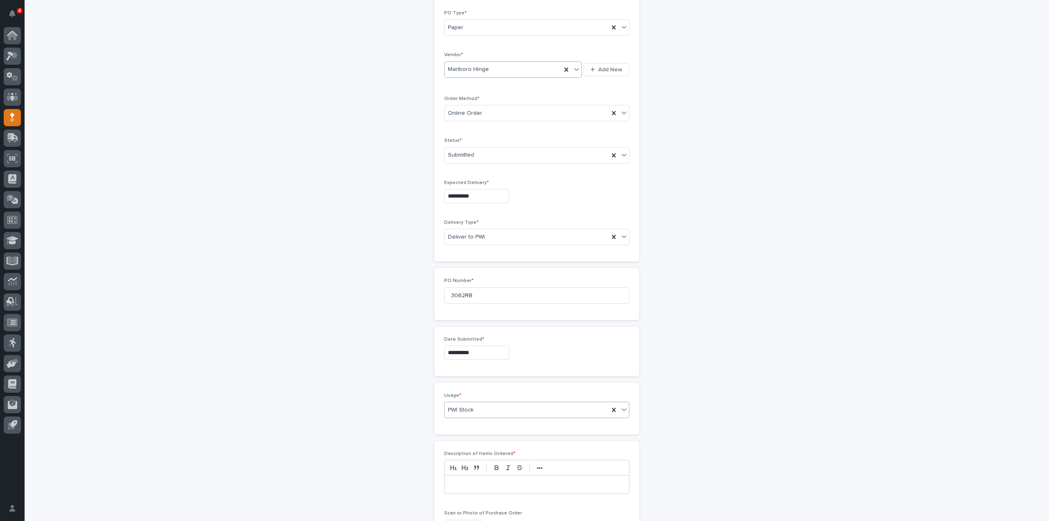
scroll to position [298, 0]
click at [484, 320] on p at bounding box center [537, 320] width 172 height 8
click at [463, 359] on span "Add" at bounding box center [468, 362] width 10 height 6
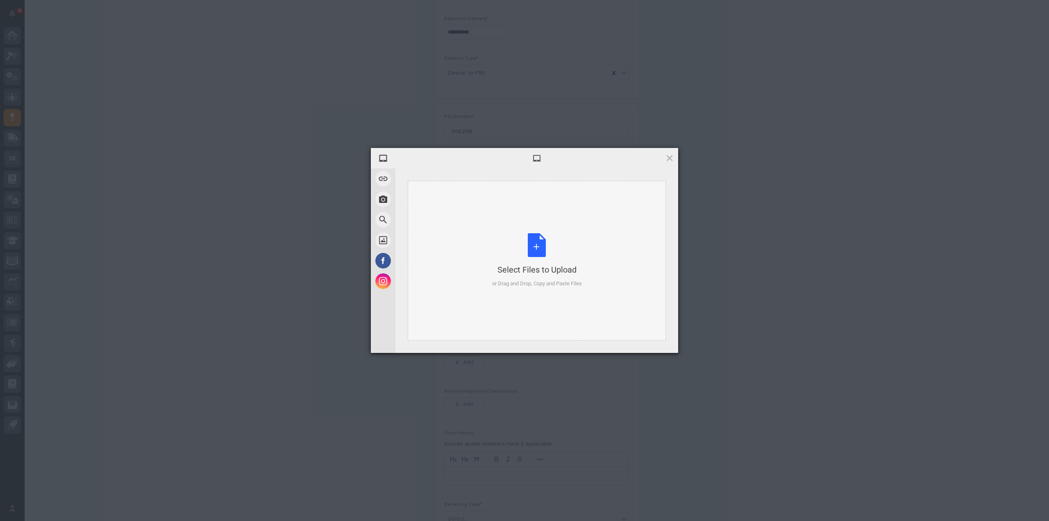
click at [527, 252] on div "Select Files to Upload or Drag and Drop, Copy and Paste Files" at bounding box center [537, 260] width 90 height 55
click at [655, 345] on span "Upload 1" at bounding box center [654, 342] width 16 height 6
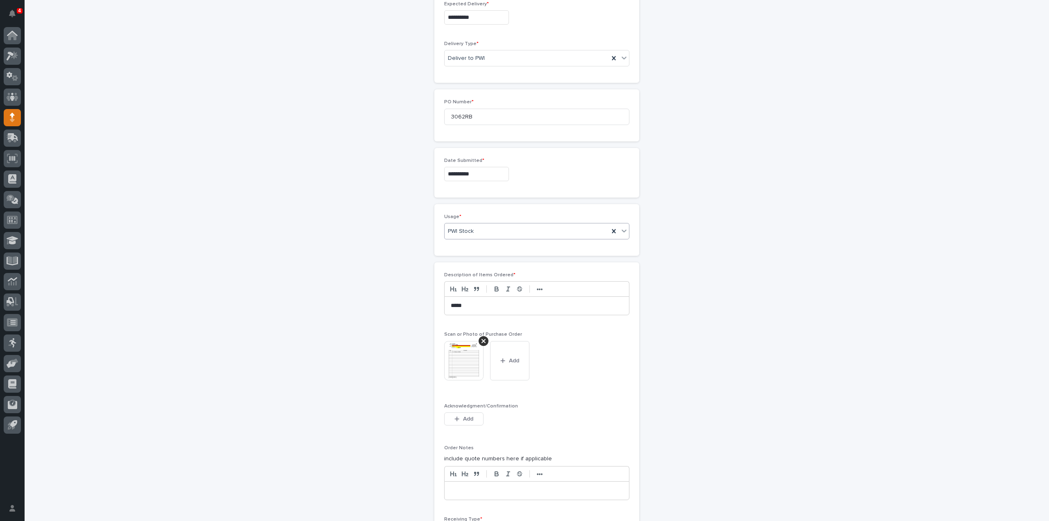
scroll to position [477, 0]
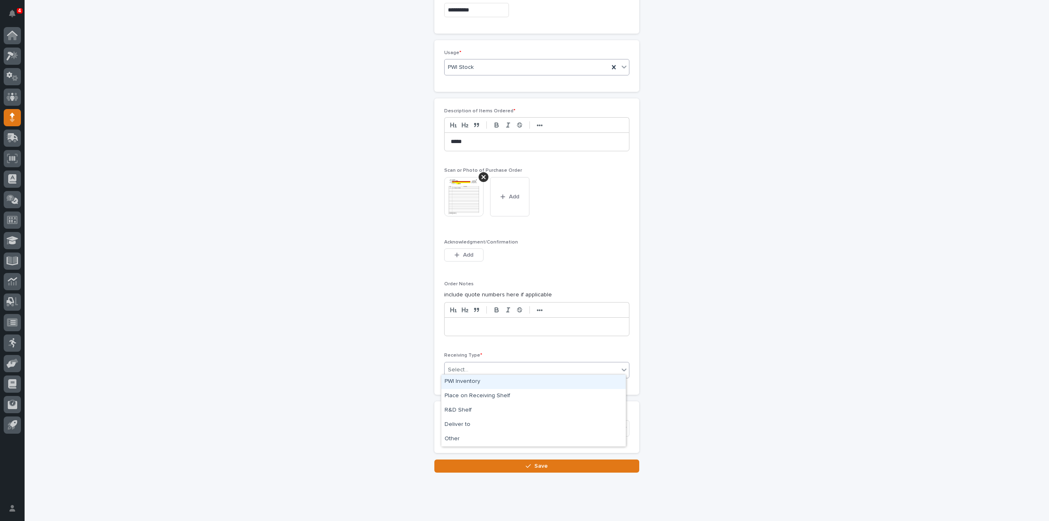
click at [454, 366] on div "Select..." at bounding box center [458, 370] width 20 height 9
click at [461, 425] on div "Deliver to" at bounding box center [533, 425] width 184 height 14
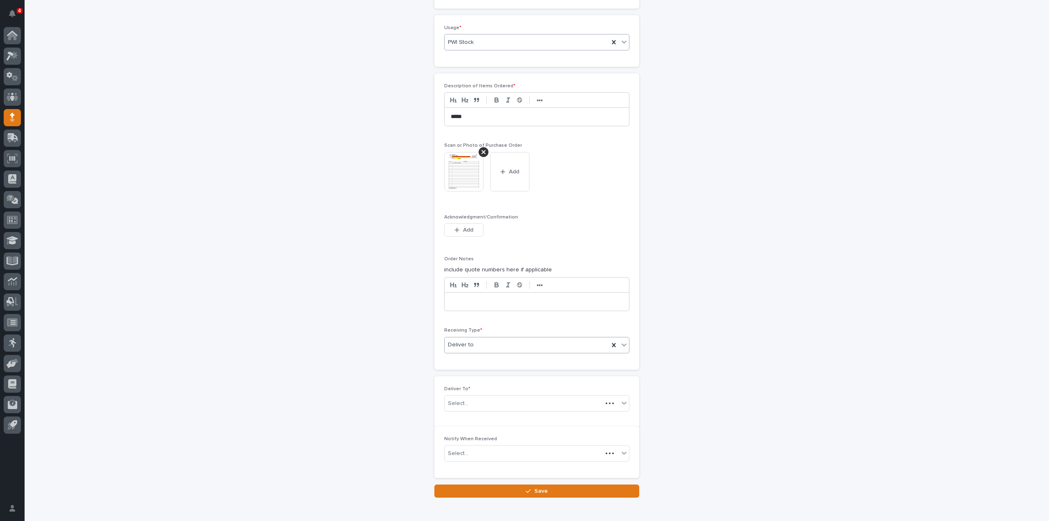
scroll to position [506, 0]
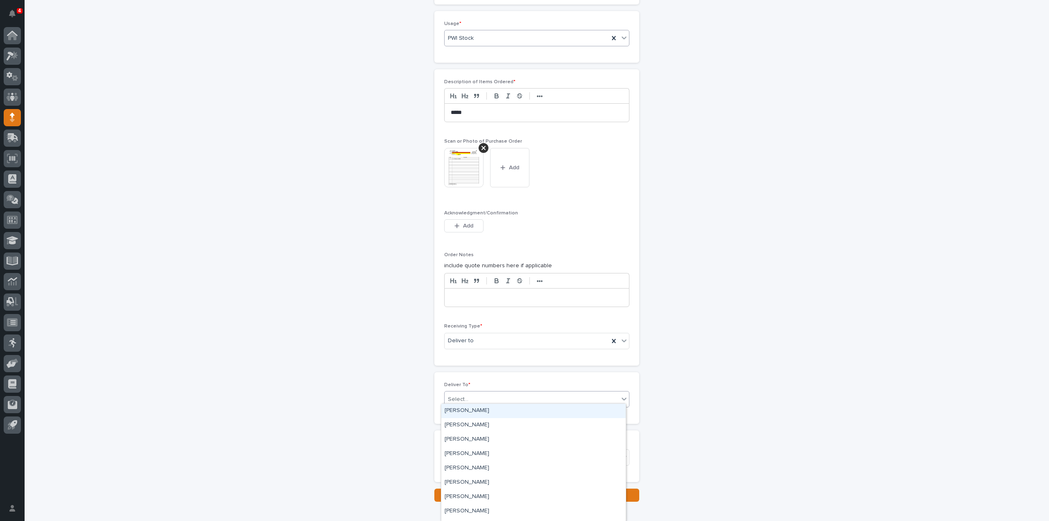
click at [471, 398] on div "Select..." at bounding box center [532, 400] width 174 height 14
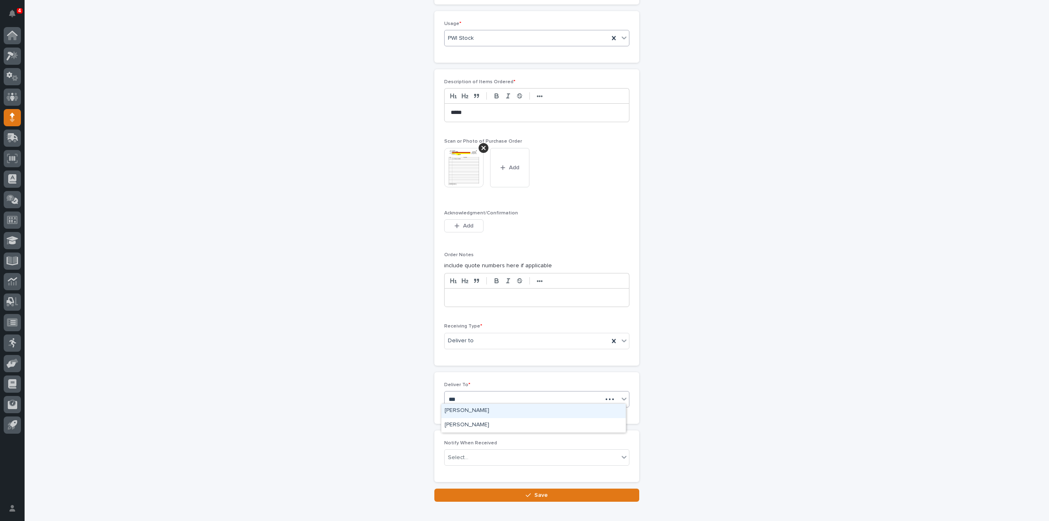
type input "****"
click at [470, 412] on div "[PERSON_NAME]" at bounding box center [533, 411] width 184 height 14
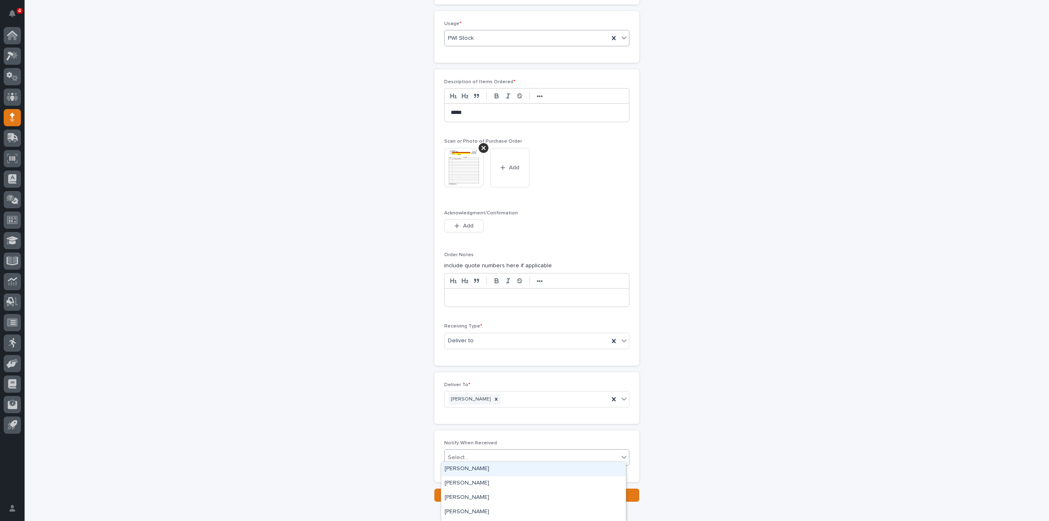
click at [468, 454] on div "Select..." at bounding box center [532, 458] width 174 height 14
type input "****"
click at [462, 469] on div "[PERSON_NAME]" at bounding box center [533, 469] width 184 height 14
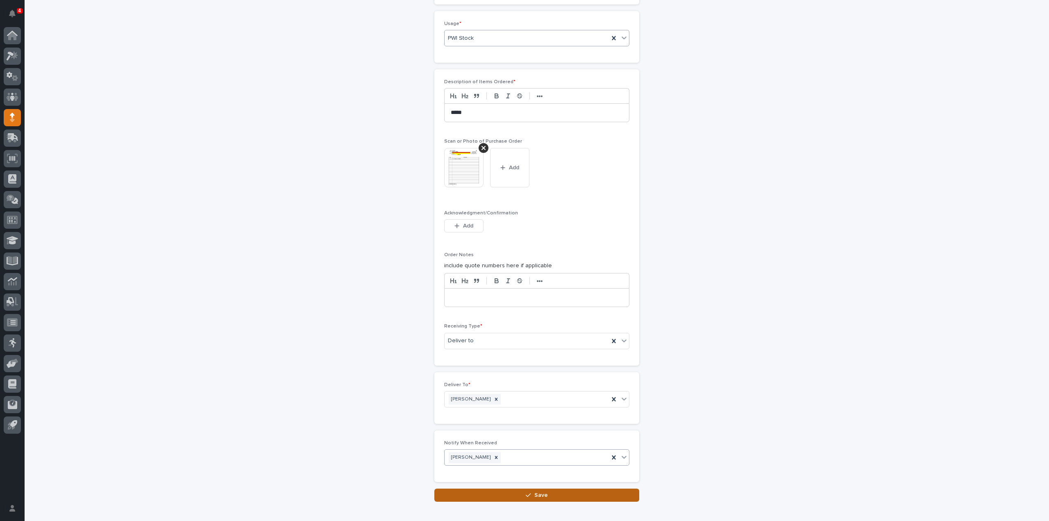
click at [468, 489] on button "Save" at bounding box center [536, 495] width 205 height 13
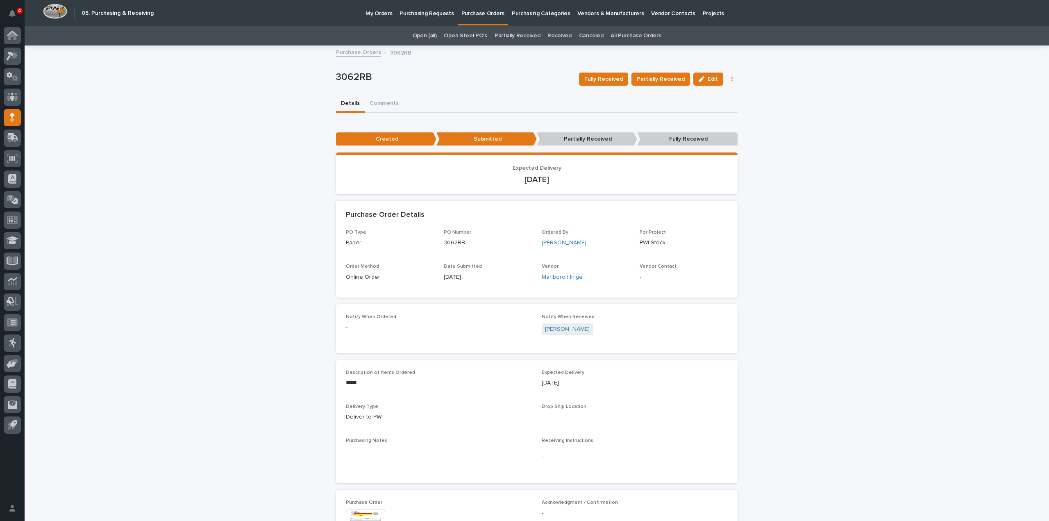
click at [635, 36] on link "All Purchase Orders" at bounding box center [636, 35] width 50 height 19
